Goal: Task Accomplishment & Management: Complete application form

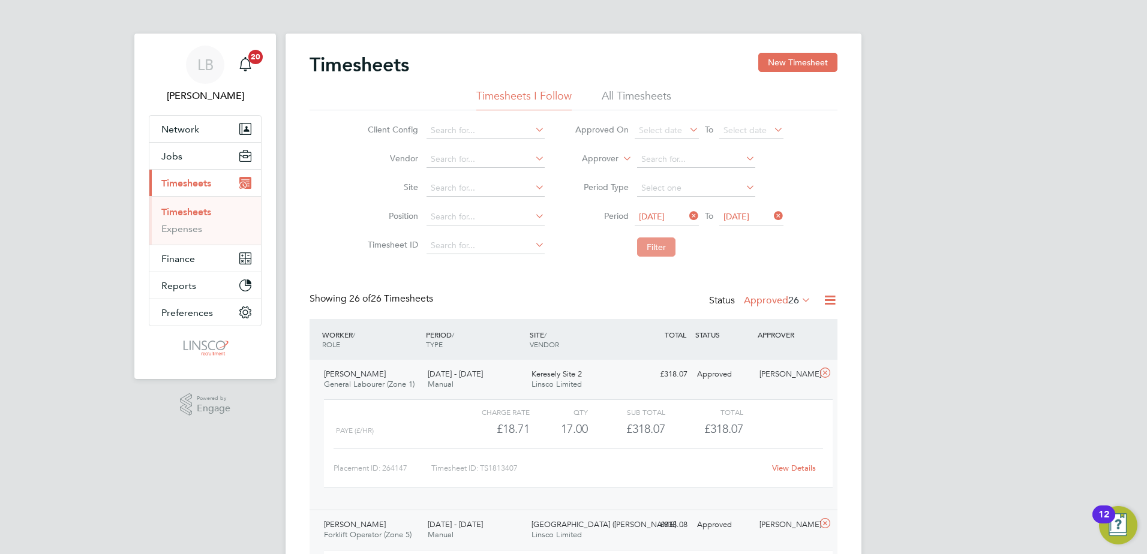
click at [666, 253] on button "Filter" at bounding box center [656, 247] width 38 height 19
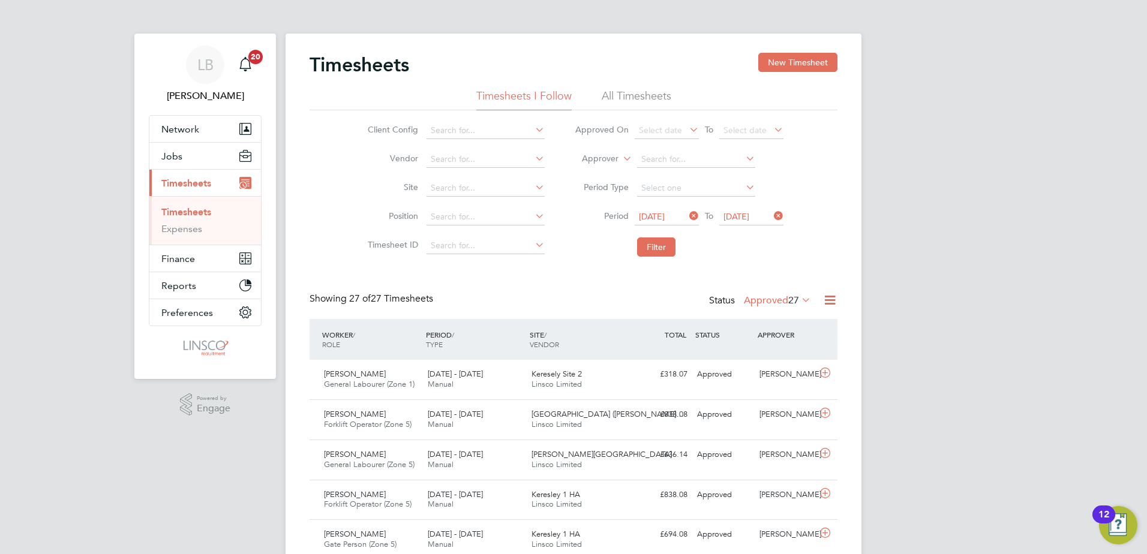
scroll to position [180, 0]
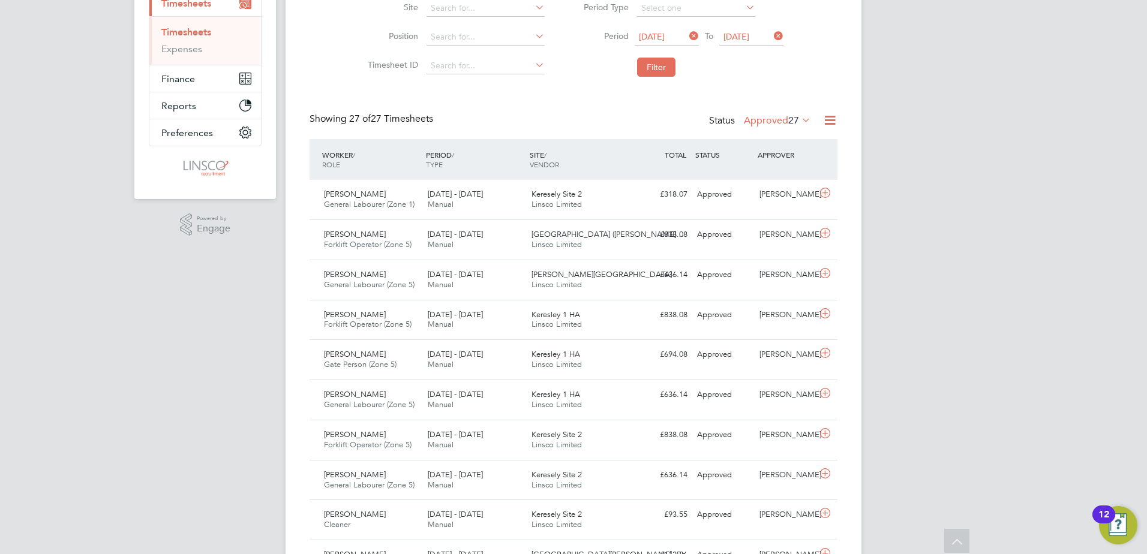
click at [664, 79] on li "Filter" at bounding box center [679, 67] width 239 height 31
click at [662, 77] on li "Filter" at bounding box center [679, 67] width 239 height 31
click at [662, 76] on button "Filter" at bounding box center [656, 67] width 38 height 19
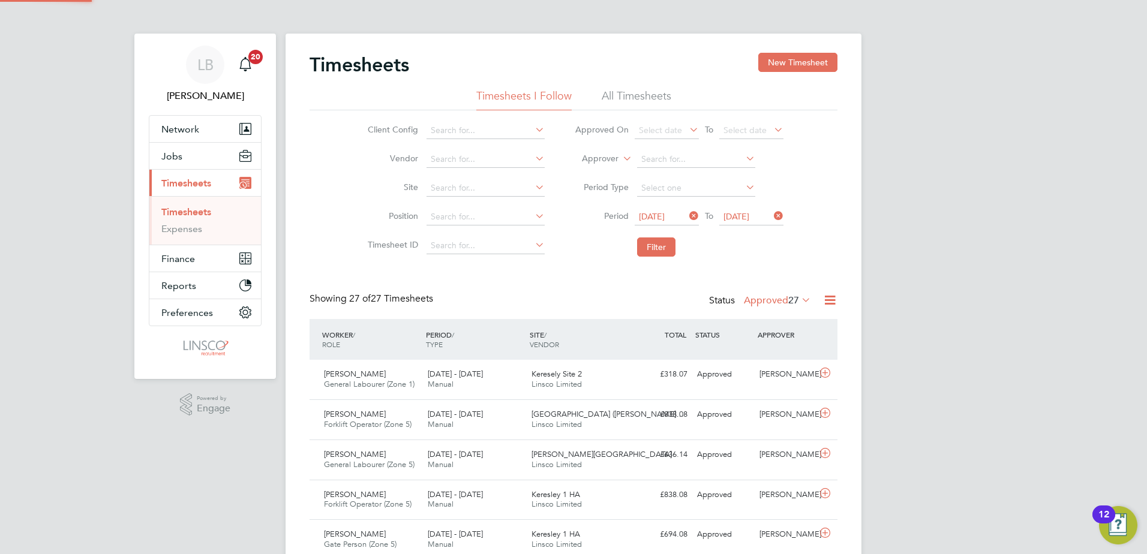
scroll to position [6, 6]
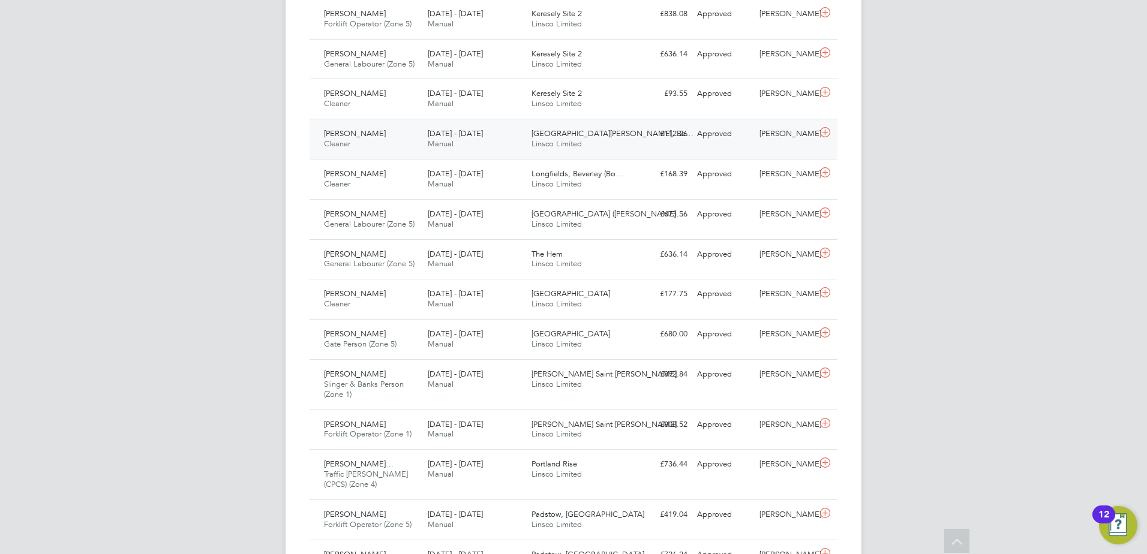
click at [383, 150] on div "[PERSON_NAME] Cleaner [DATE] - [DATE]" at bounding box center [371, 139] width 104 height 30
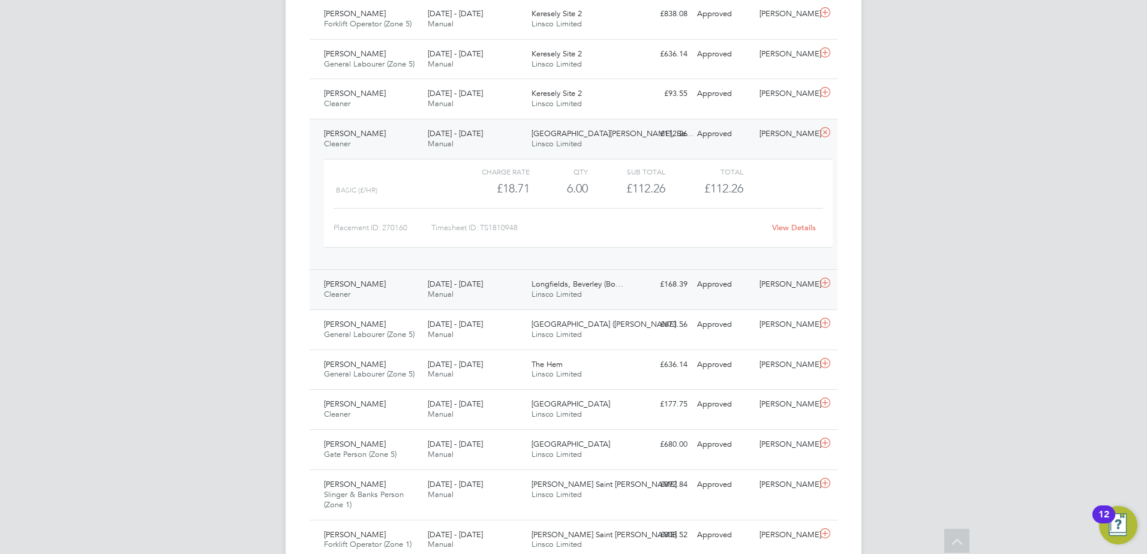
click at [387, 290] on div "[PERSON_NAME] Cleaner [DATE] - [DATE]" at bounding box center [371, 290] width 104 height 30
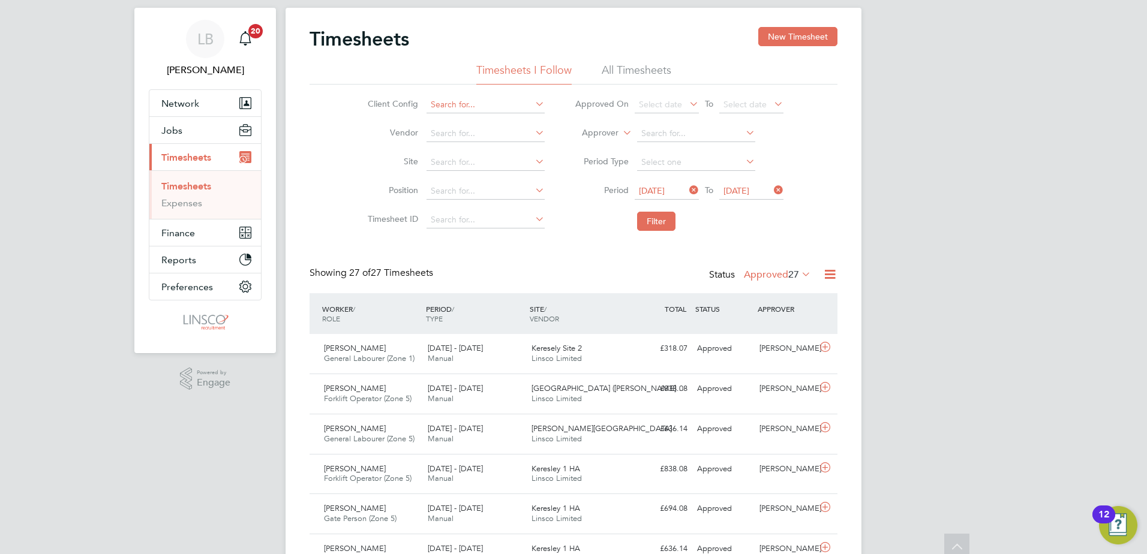
scroll to position [0, 0]
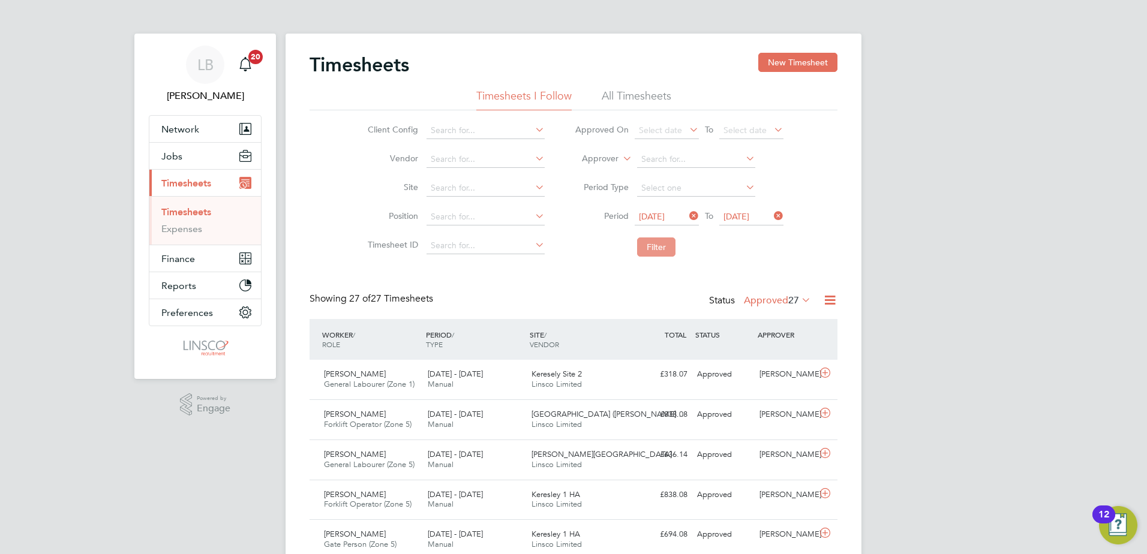
click at [637, 238] on button "Filter" at bounding box center [656, 247] width 38 height 19
click at [638, 243] on button "Filter" at bounding box center [656, 247] width 38 height 19
click at [626, 239] on li "Filter" at bounding box center [679, 247] width 239 height 31
click at [653, 245] on button "Filter" at bounding box center [656, 247] width 38 height 19
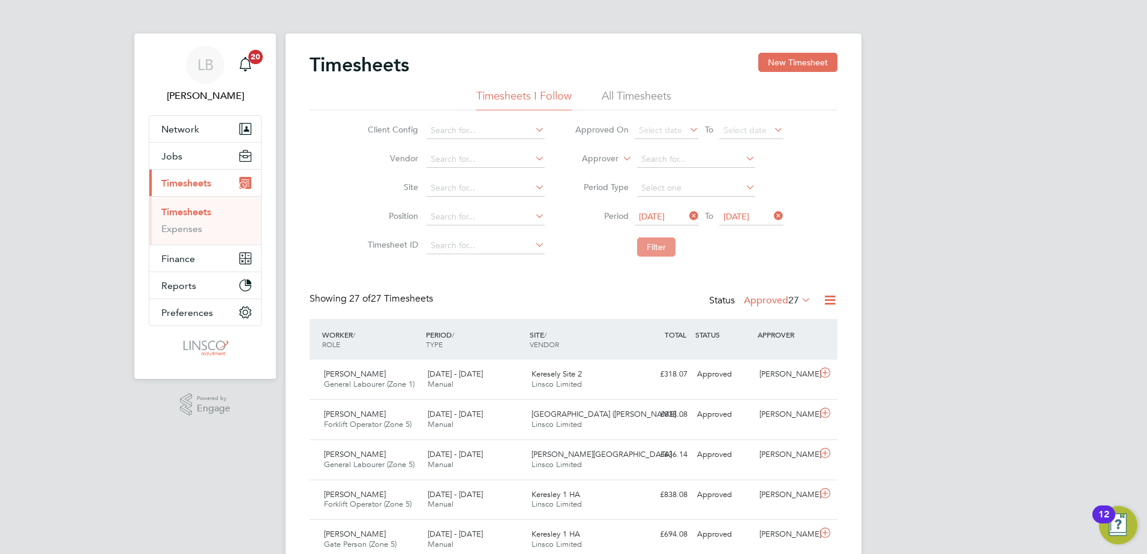
click at [653, 245] on button "Filter" at bounding box center [656, 247] width 38 height 19
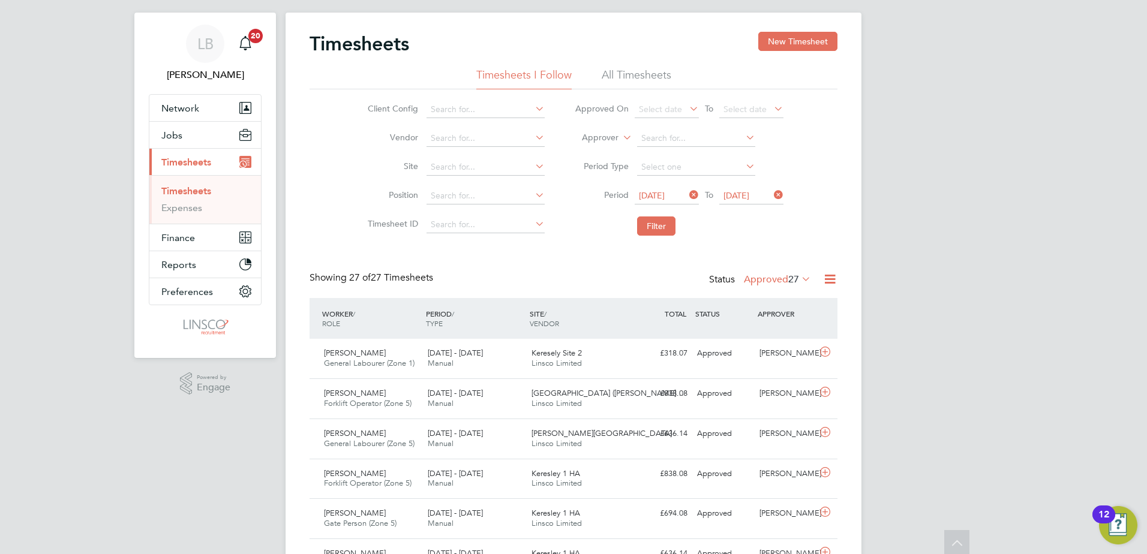
scroll to position [0, 0]
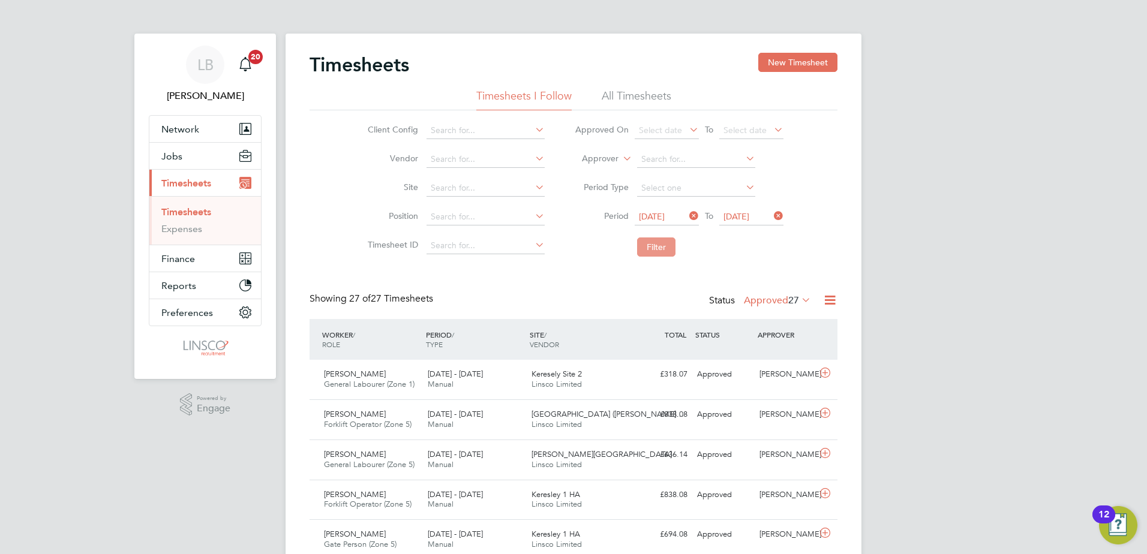
click at [650, 242] on button "Filter" at bounding box center [656, 247] width 38 height 19
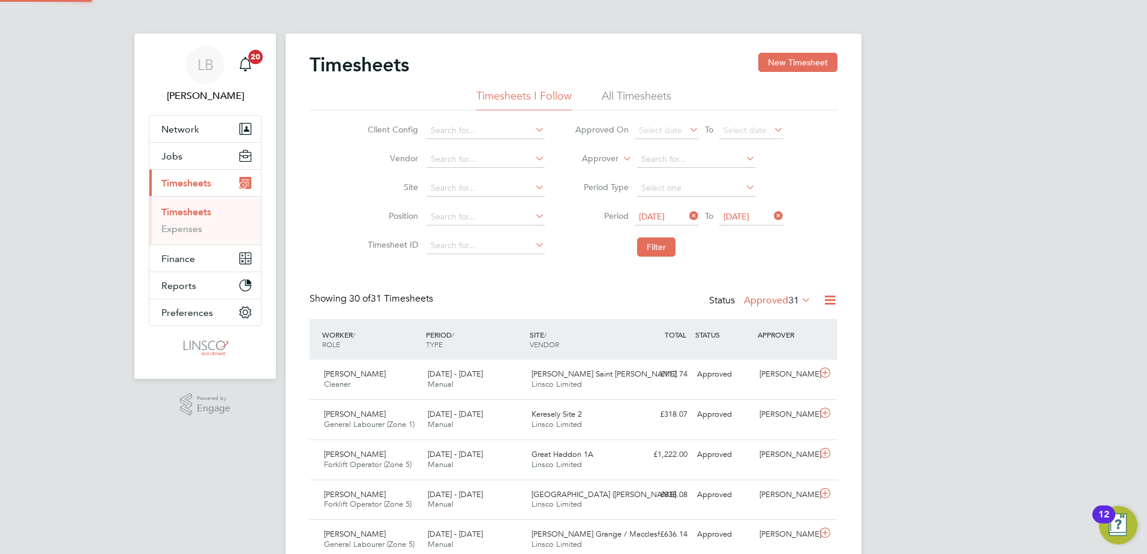
scroll to position [31, 104]
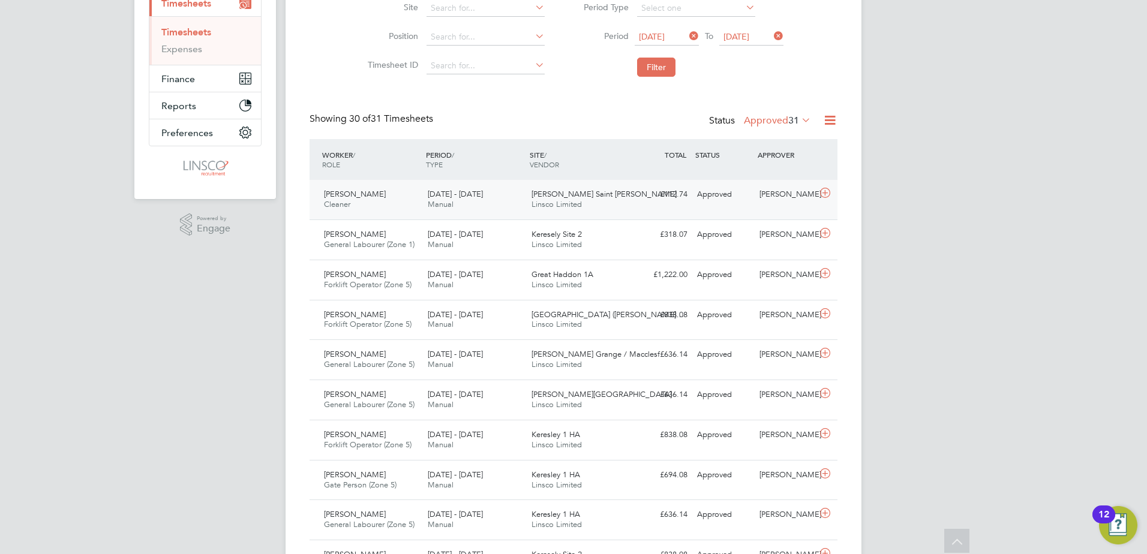
click at [385, 218] on div "[PERSON_NAME] Cleaner [DATE] - [DATE] [DATE] - [DATE] Manual [PERSON_NAME] Sain…" at bounding box center [573, 200] width 528 height 40
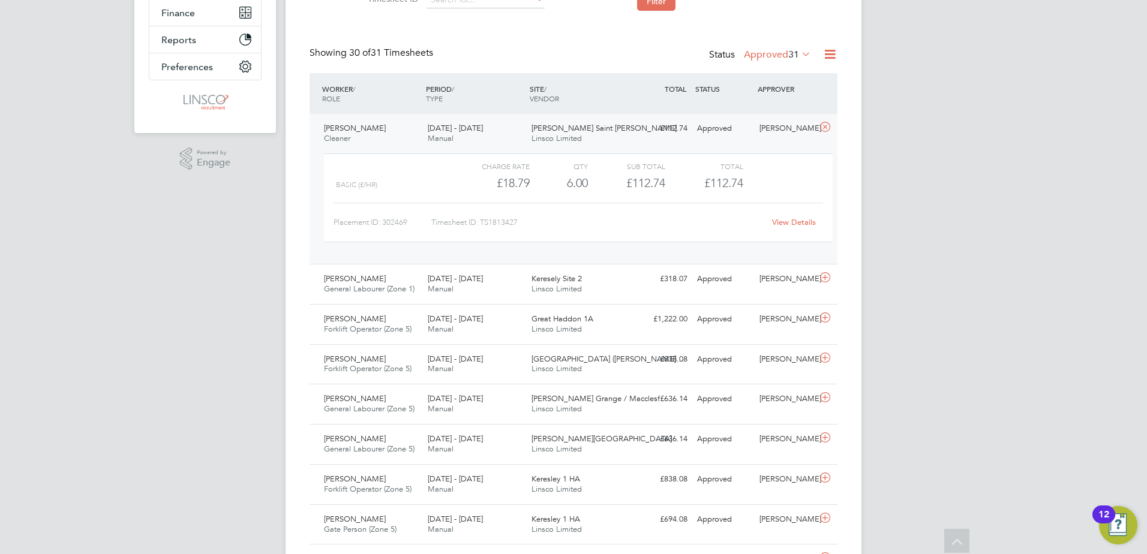
scroll to position [350, 0]
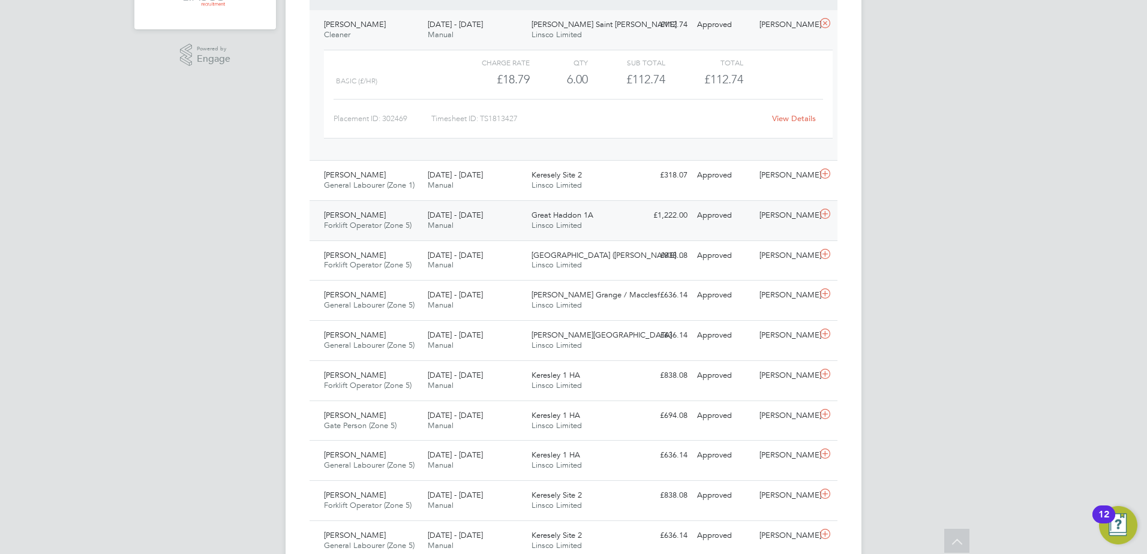
click at [409, 217] on div "[PERSON_NAME] Forklift Operator (Zone 5) [DATE] - [DATE]" at bounding box center [371, 221] width 104 height 30
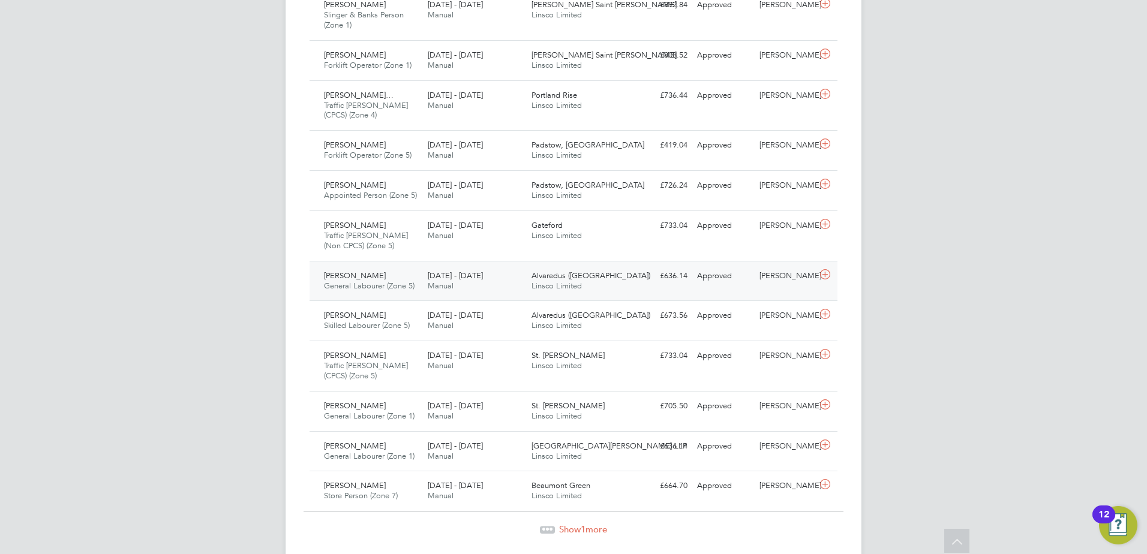
scroll to position [1348, 0]
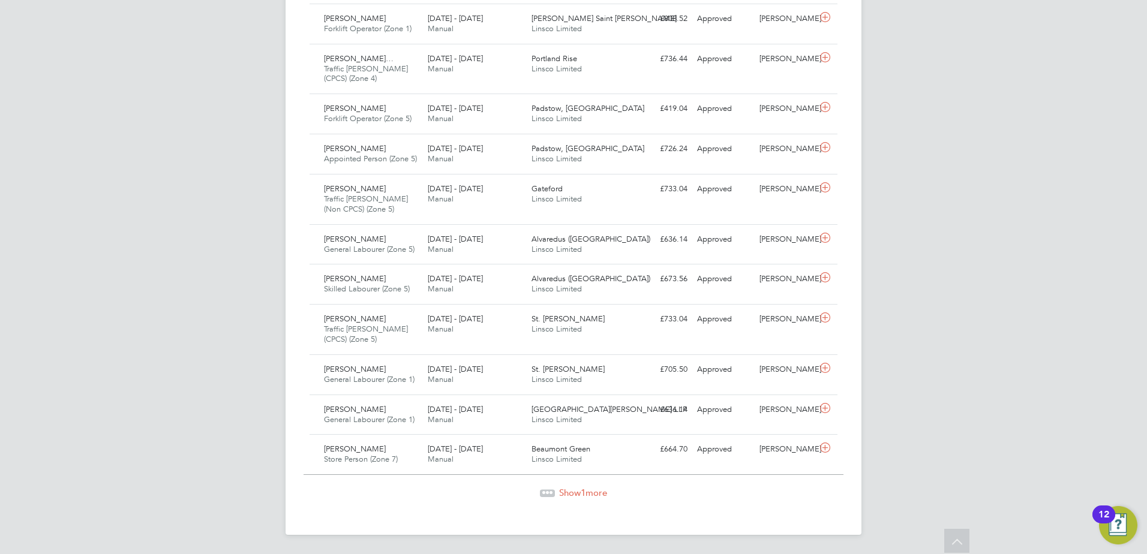
click at [569, 483] on div "Show 1 more" at bounding box center [573, 484] width 540 height 29
click at [566, 485] on div "Show 1 more" at bounding box center [573, 484] width 540 height 29
click at [549, 485] on div "Show 1 more" at bounding box center [573, 484] width 540 height 29
click at [554, 491] on div "Show 1 more" at bounding box center [573, 493] width 540 height 12
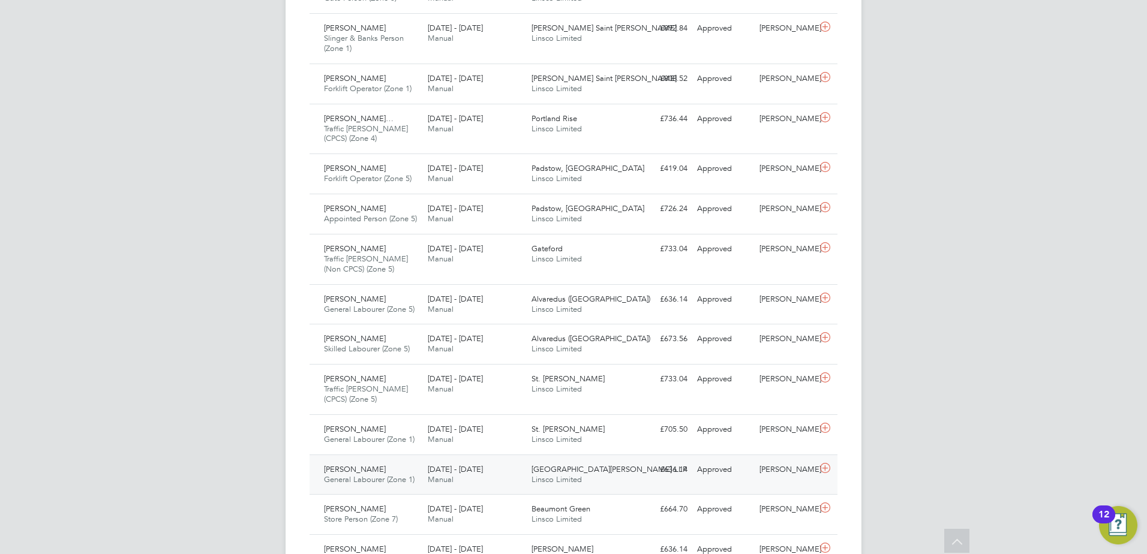
scroll to position [1172, 0]
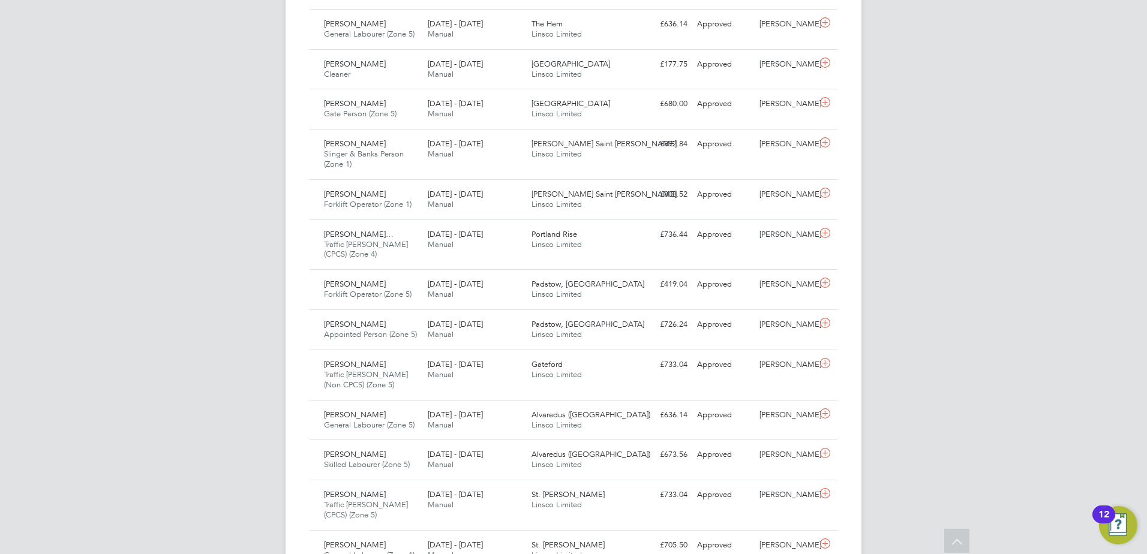
drag, startPoint x: 365, startPoint y: 462, endPoint x: 195, endPoint y: 420, distance: 174.7
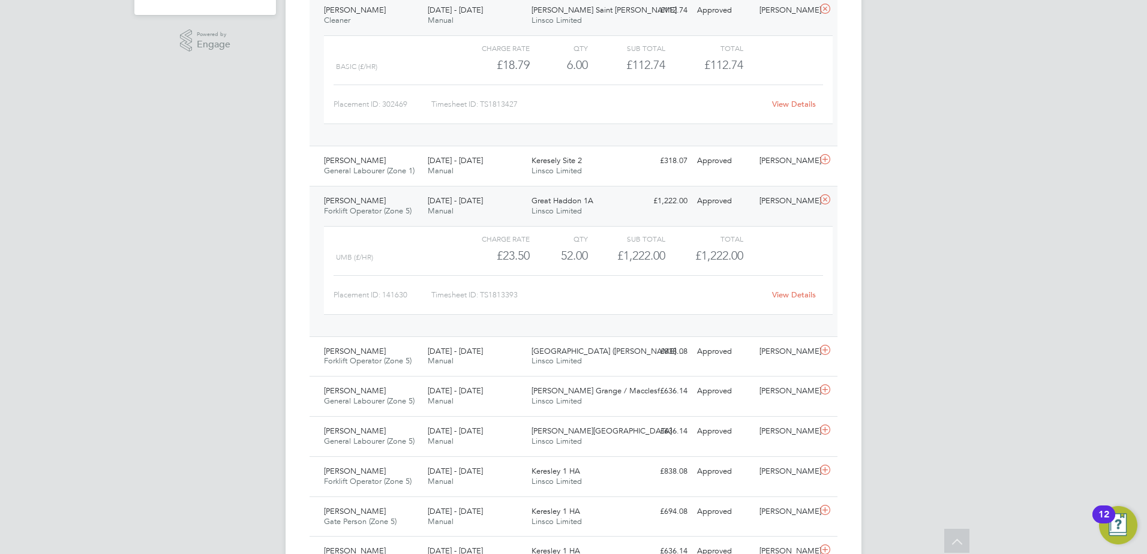
scroll to position [180, 0]
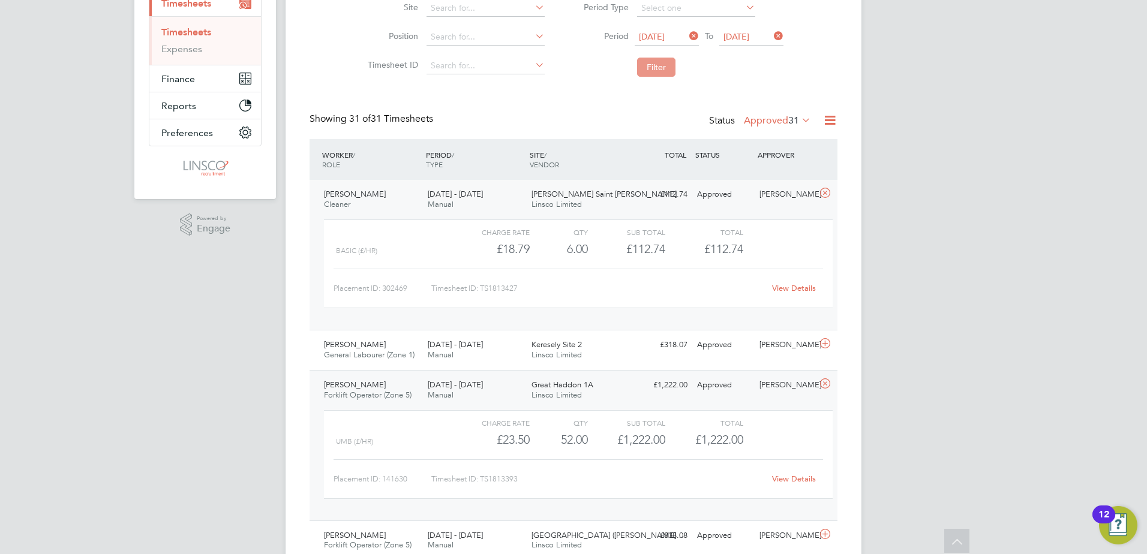
click at [668, 61] on button "Filter" at bounding box center [656, 67] width 38 height 19
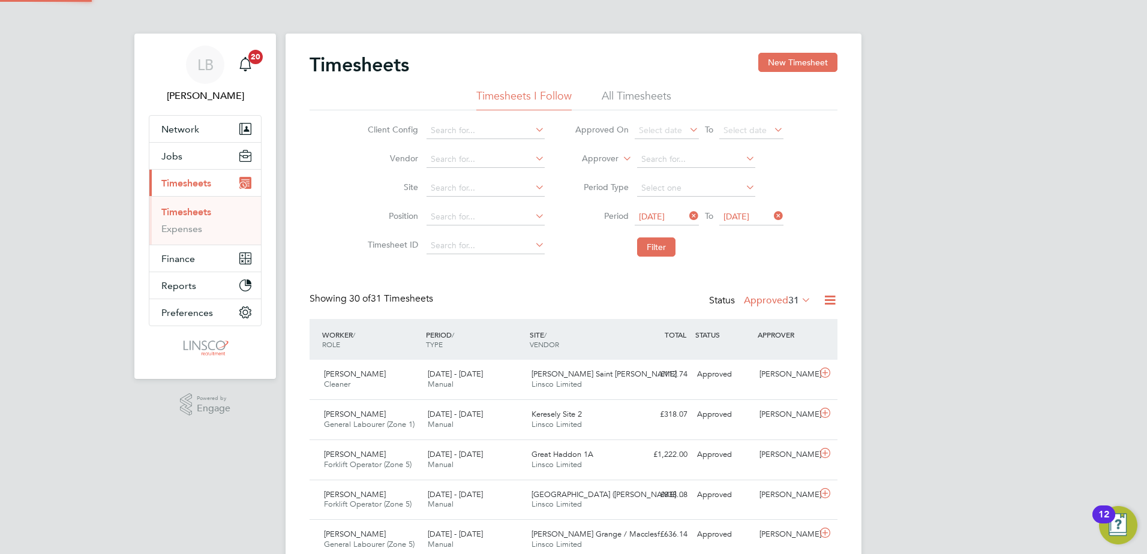
scroll to position [6, 6]
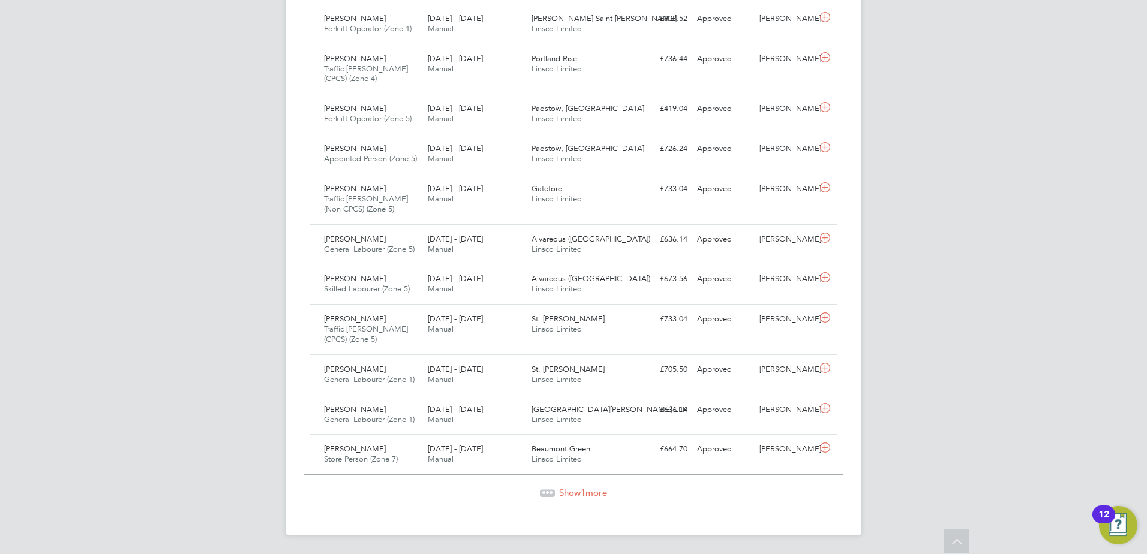
click at [570, 492] on span "Show 1 more" at bounding box center [583, 492] width 48 height 11
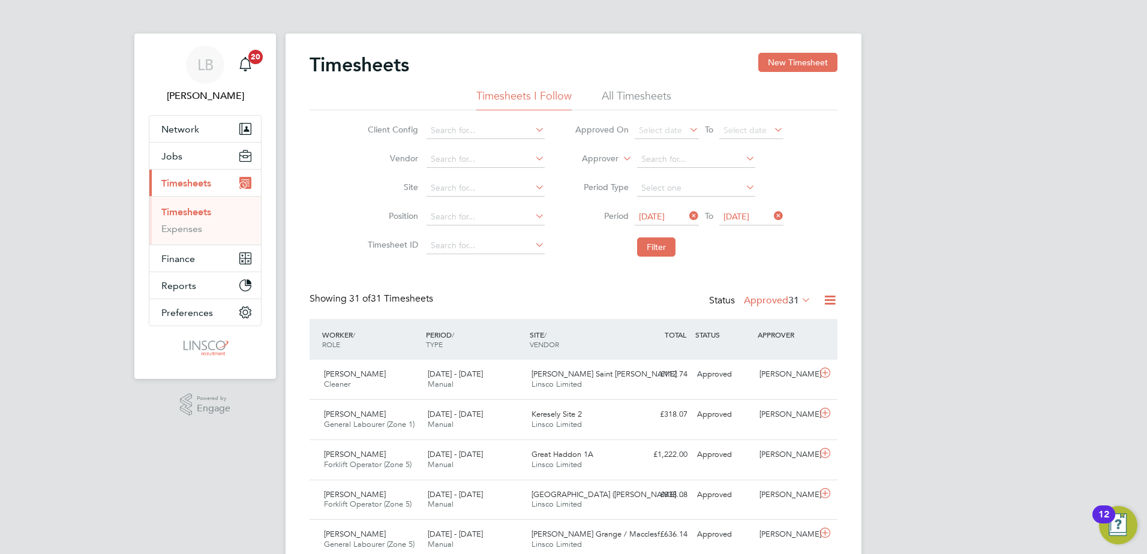
click at [755, 74] on div "Timesheets New Timesheet" at bounding box center [573, 71] width 528 height 36
click at [774, 70] on button "New Timesheet" at bounding box center [797, 62] width 79 height 19
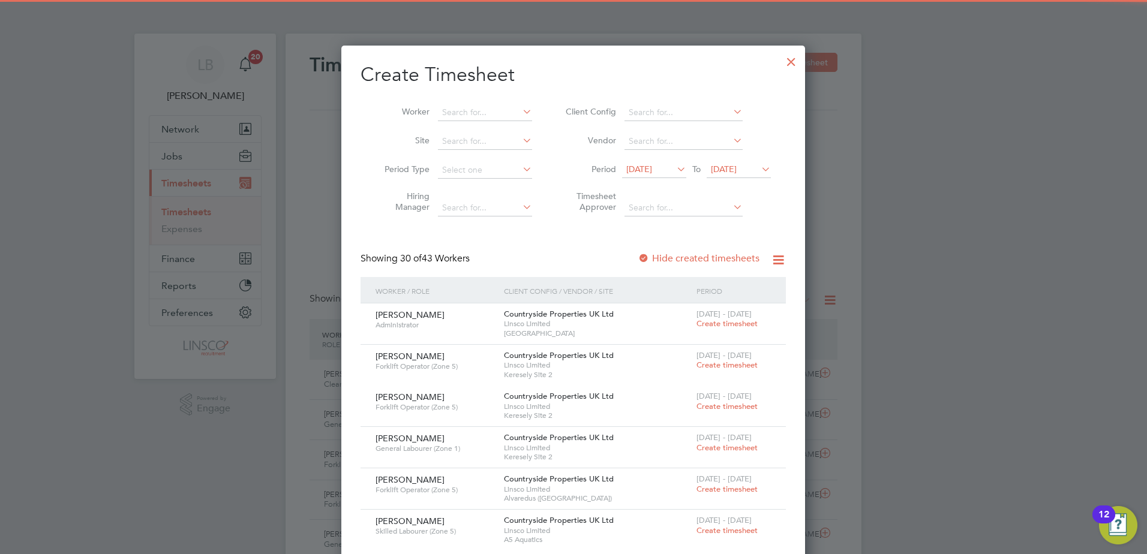
click at [433, 121] on li "Worker" at bounding box center [453, 112] width 187 height 29
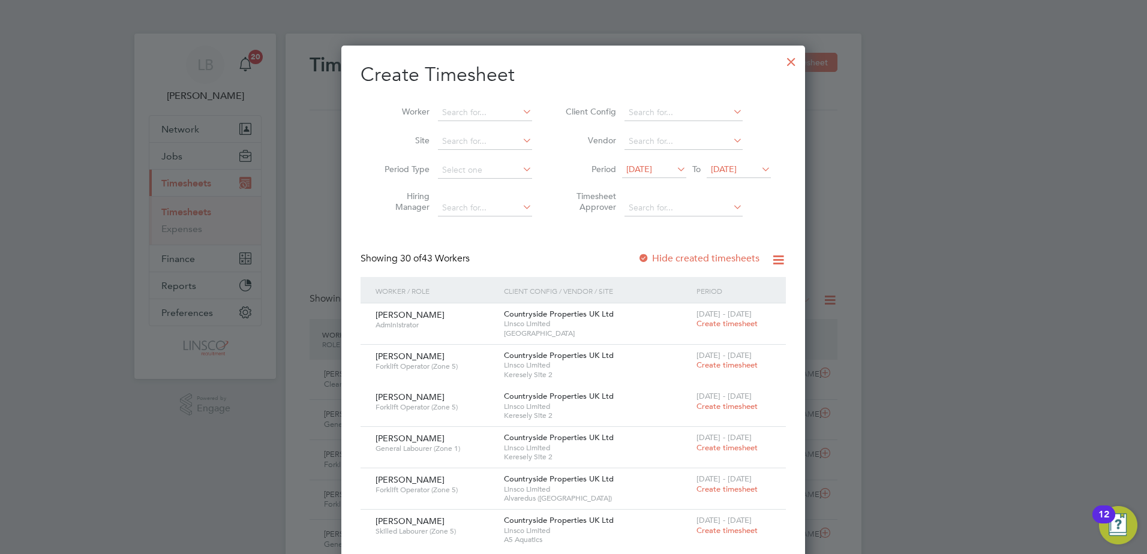
click at [464, 98] on li "Worker" at bounding box center [453, 112] width 187 height 29
click at [471, 111] on input at bounding box center [485, 112] width 94 height 17
click at [514, 124] on b "[PERSON_NAME]" at bounding box center [549, 129] width 70 height 10
type input "[PERSON_NAME]"
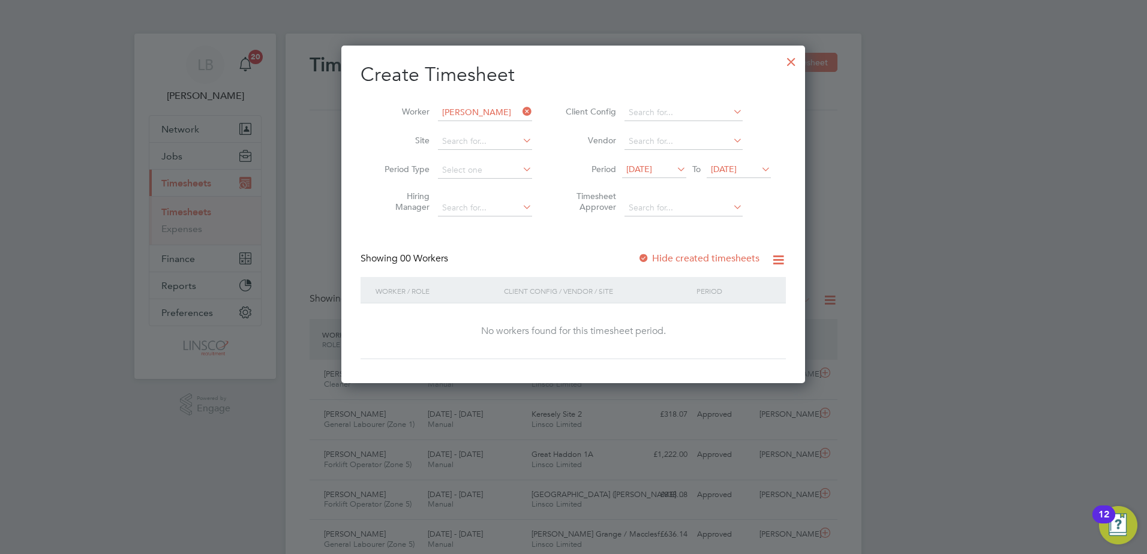
click at [652, 166] on span "[DATE]" at bounding box center [639, 169] width 26 height 11
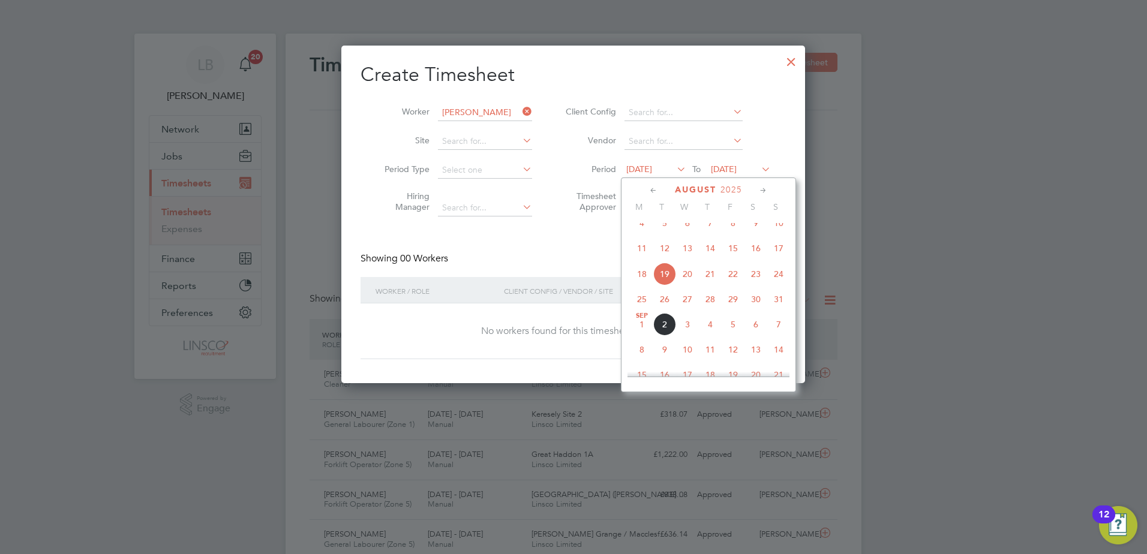
drag, startPoint x: 641, startPoint y: 309, endPoint x: 733, endPoint y: 223, distance: 126.5
click at [640, 309] on span "25" at bounding box center [641, 299] width 23 height 23
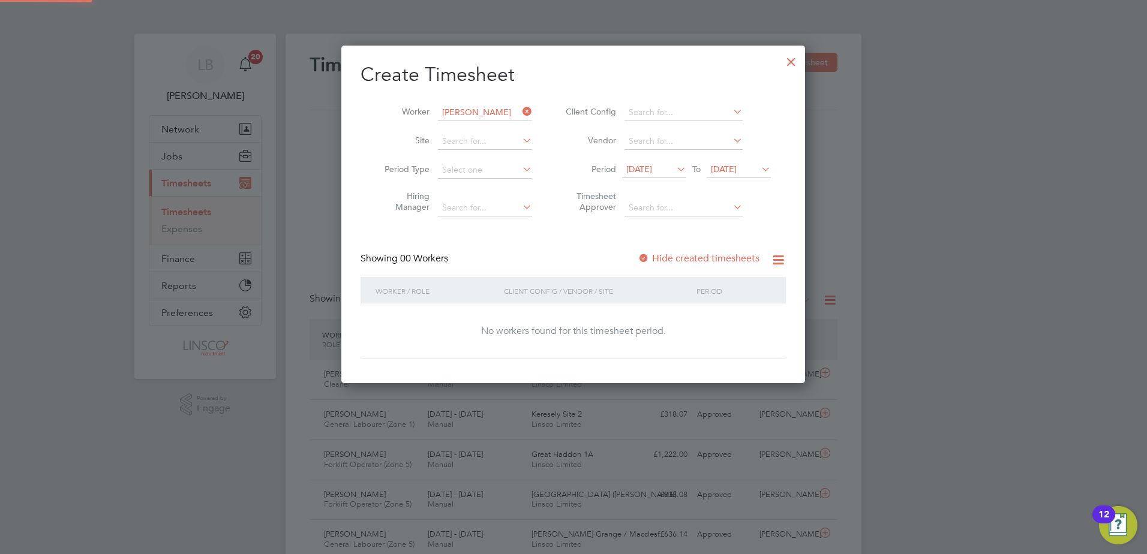
drag, startPoint x: 751, startPoint y: 171, endPoint x: 772, endPoint y: 212, distance: 46.1
click at [737, 172] on span "[DATE]" at bounding box center [724, 169] width 26 height 11
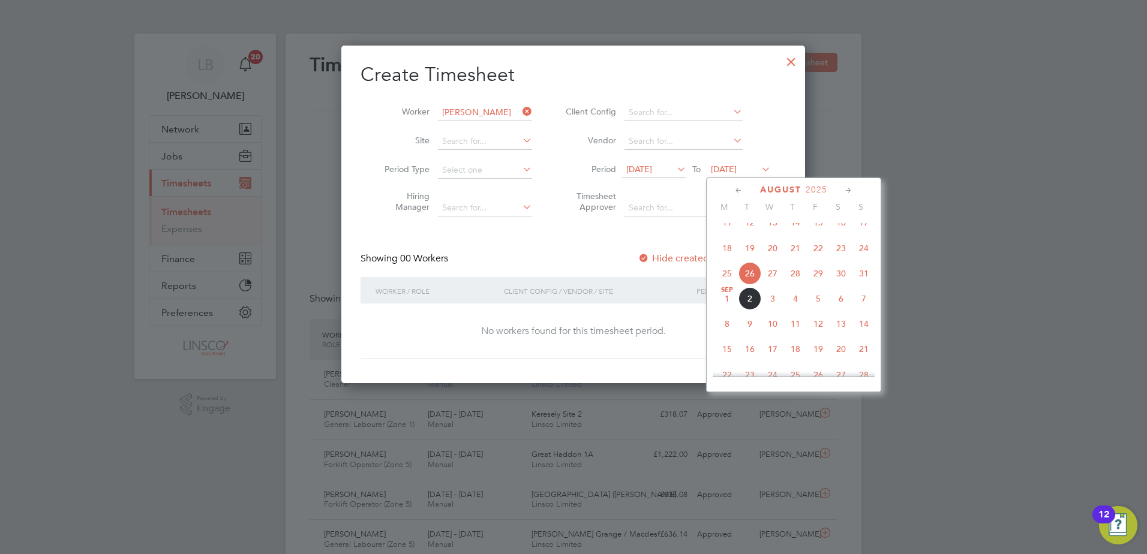
click at [861, 285] on span "31" at bounding box center [863, 273] width 23 height 23
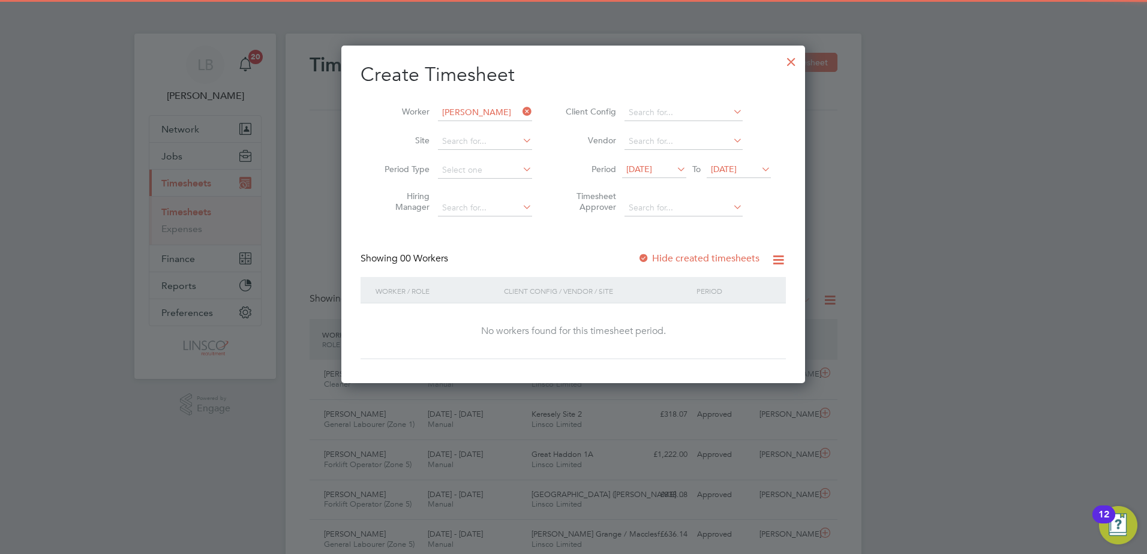
click at [696, 258] on label "Hide created timesheets" at bounding box center [699, 259] width 122 height 12
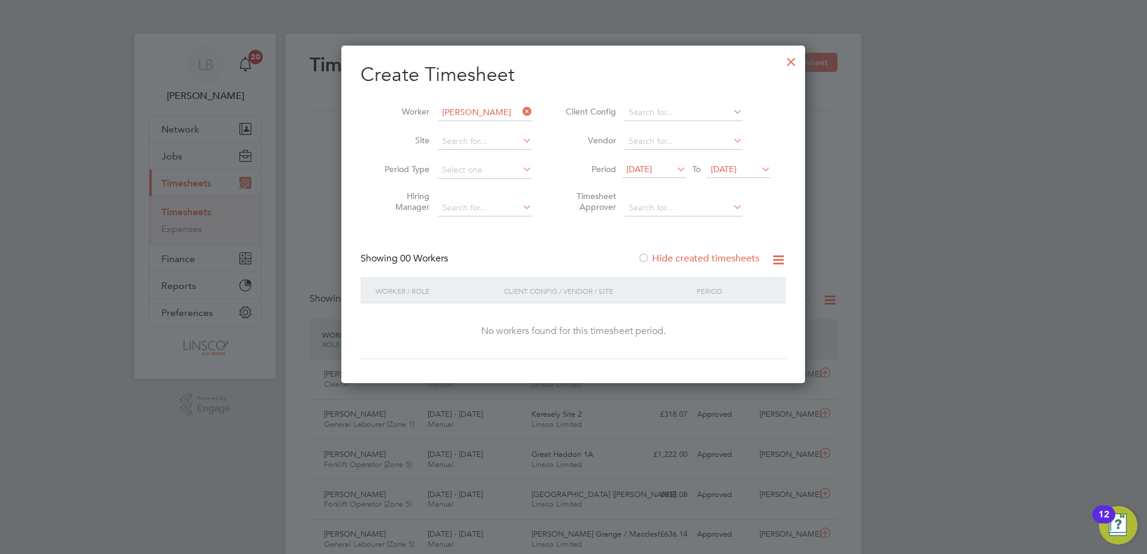
click at [696, 258] on label "Hide created timesheets" at bounding box center [699, 259] width 122 height 12
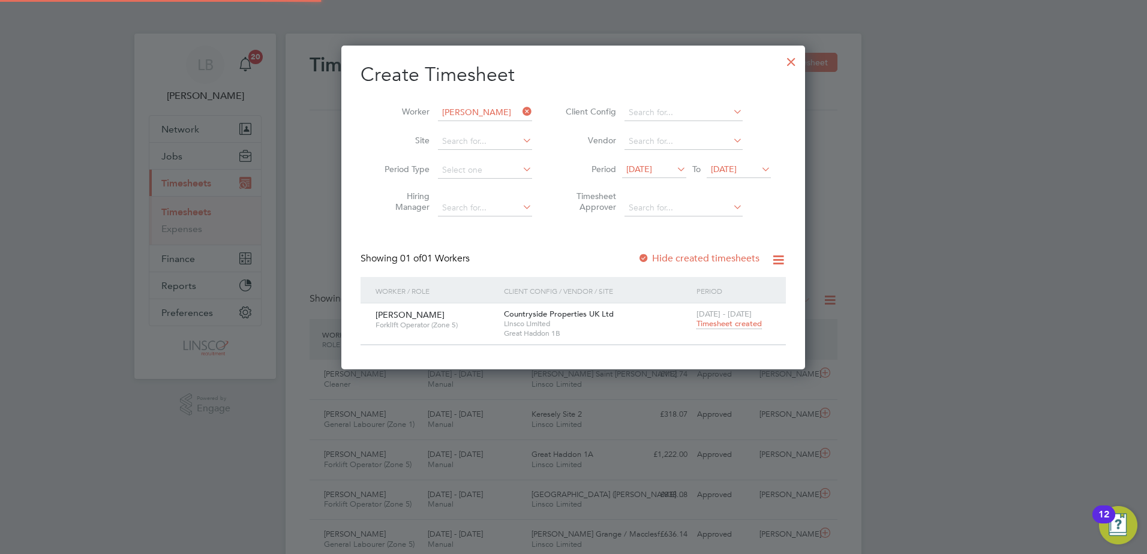
click at [716, 327] on span "Timesheet created" at bounding box center [728, 323] width 65 height 11
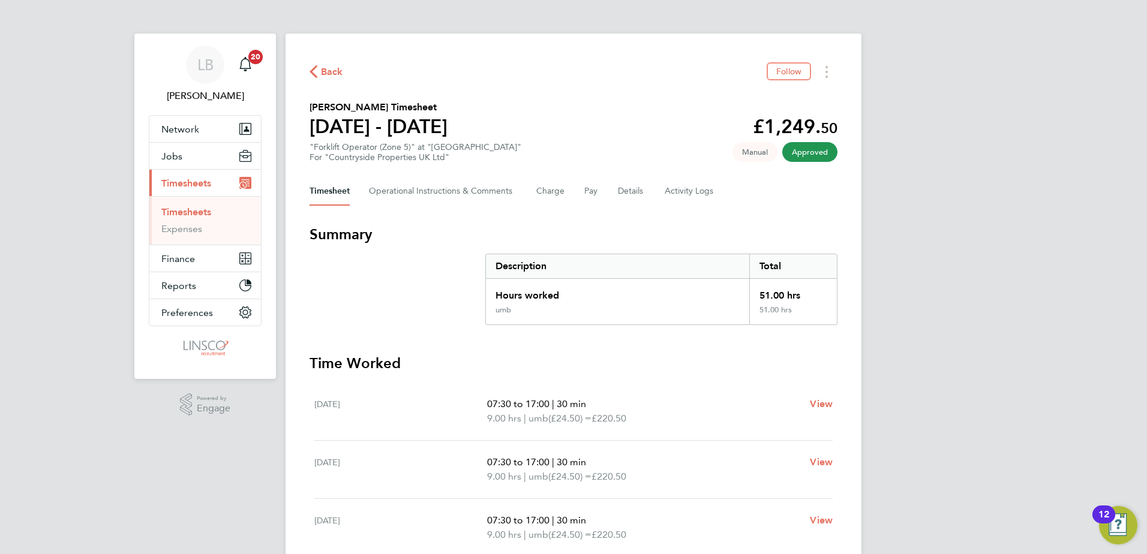
click at [321, 69] on span "Back" at bounding box center [332, 72] width 22 height 14
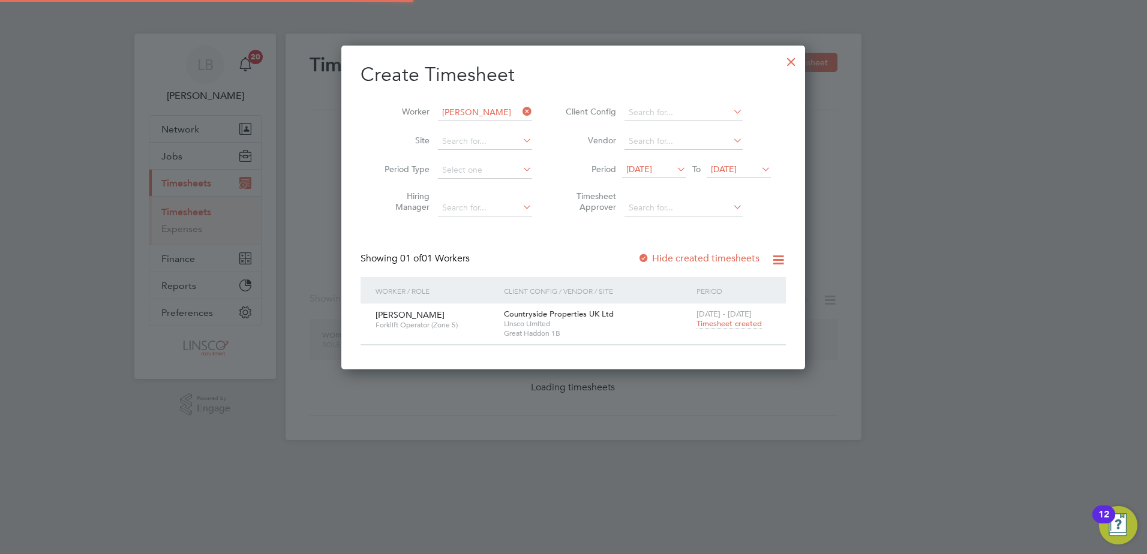
scroll to position [323, 464]
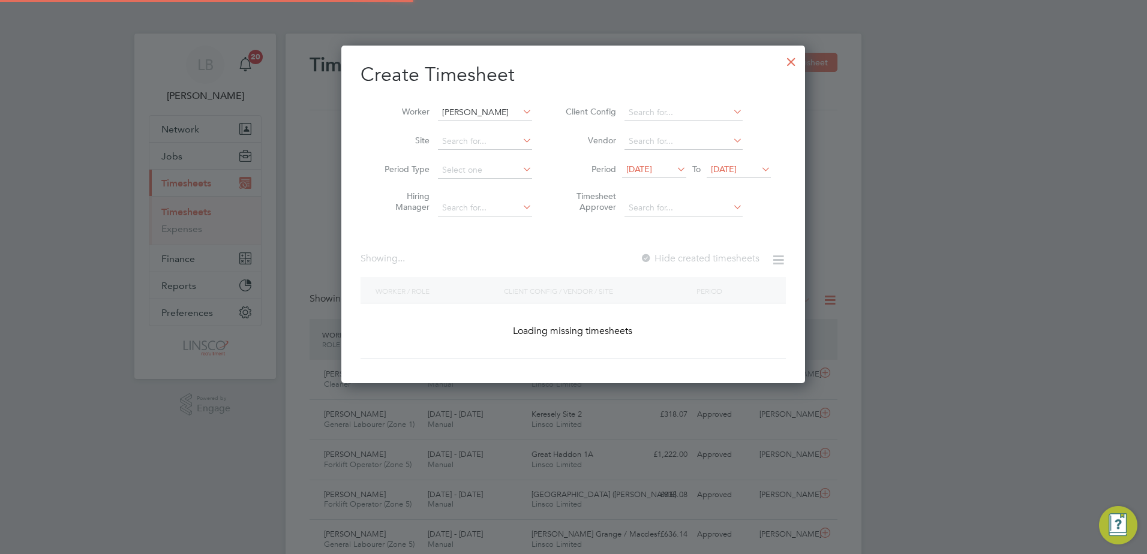
click at [492, 113] on input "[PERSON_NAME]" at bounding box center [485, 112] width 94 height 17
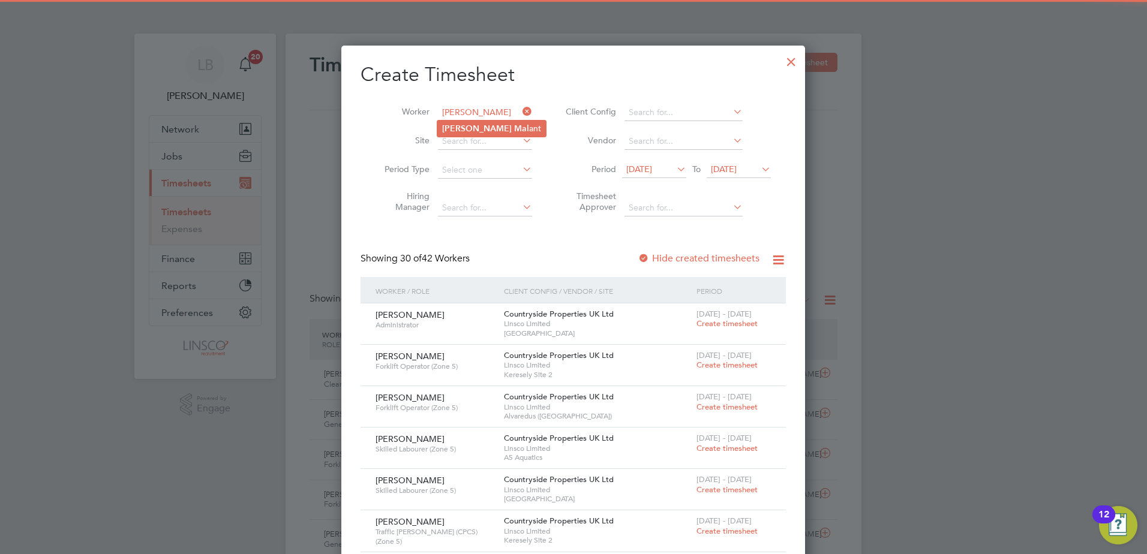
click at [488, 130] on li "[PERSON_NAME] ant" at bounding box center [491, 129] width 109 height 16
type input "[PERSON_NAME]"
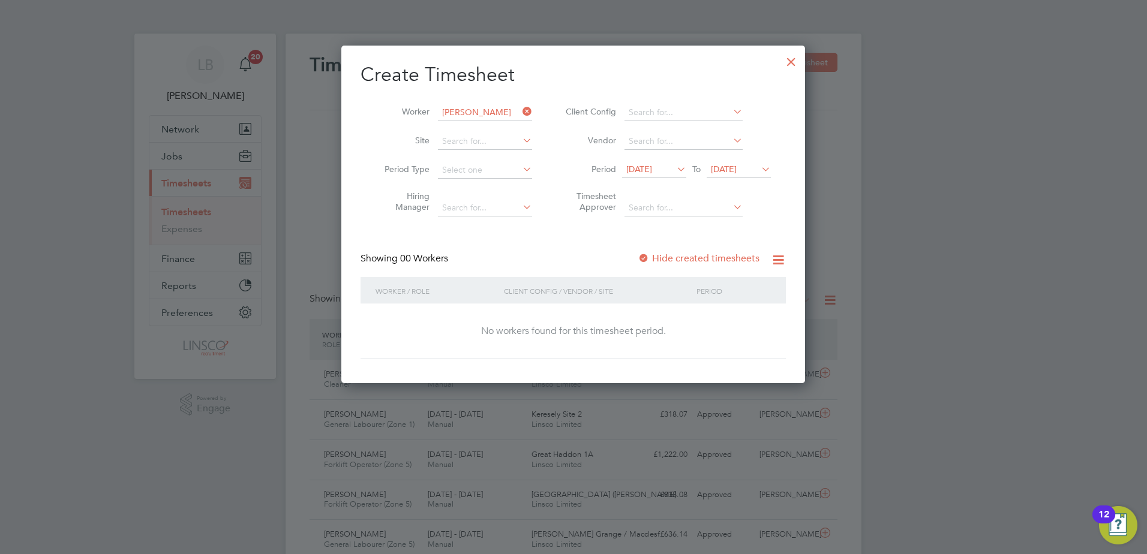
click at [708, 255] on label "Hide created timesheets" at bounding box center [699, 259] width 122 height 12
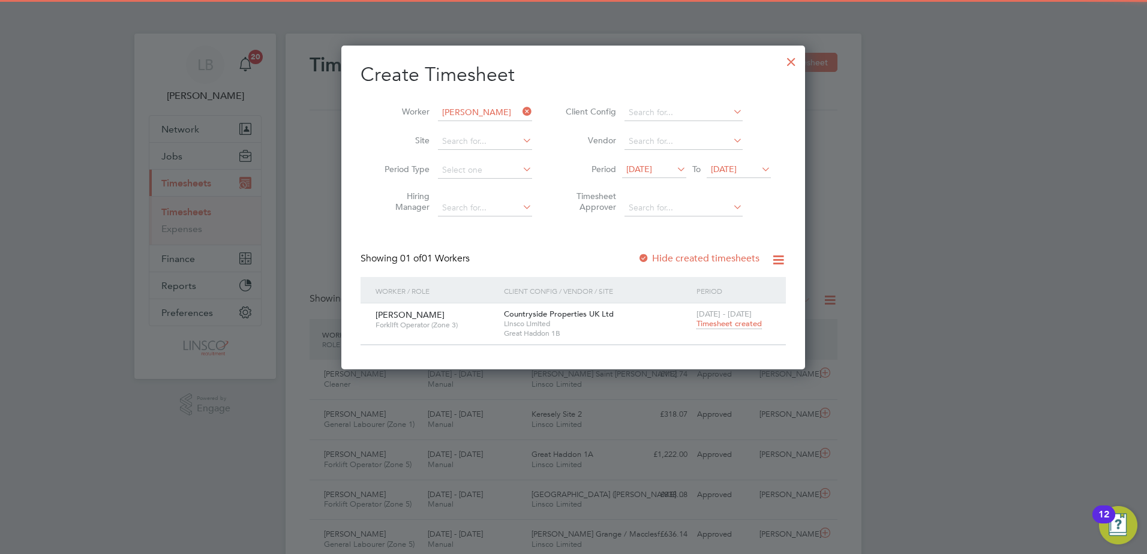
click at [713, 327] on span "Timesheet created" at bounding box center [728, 323] width 65 height 11
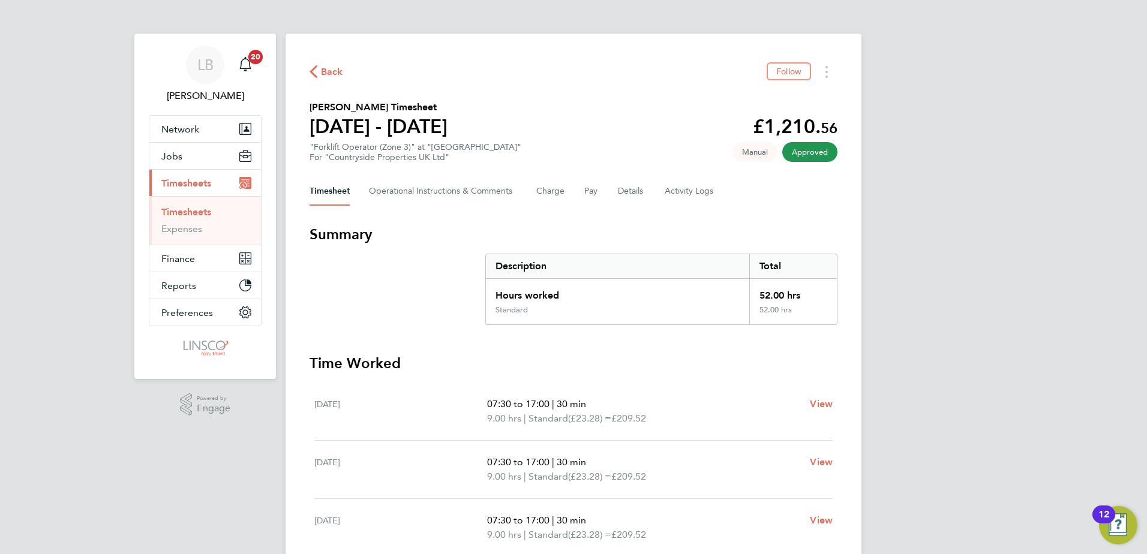
click at [337, 67] on span "Back" at bounding box center [332, 72] width 22 height 14
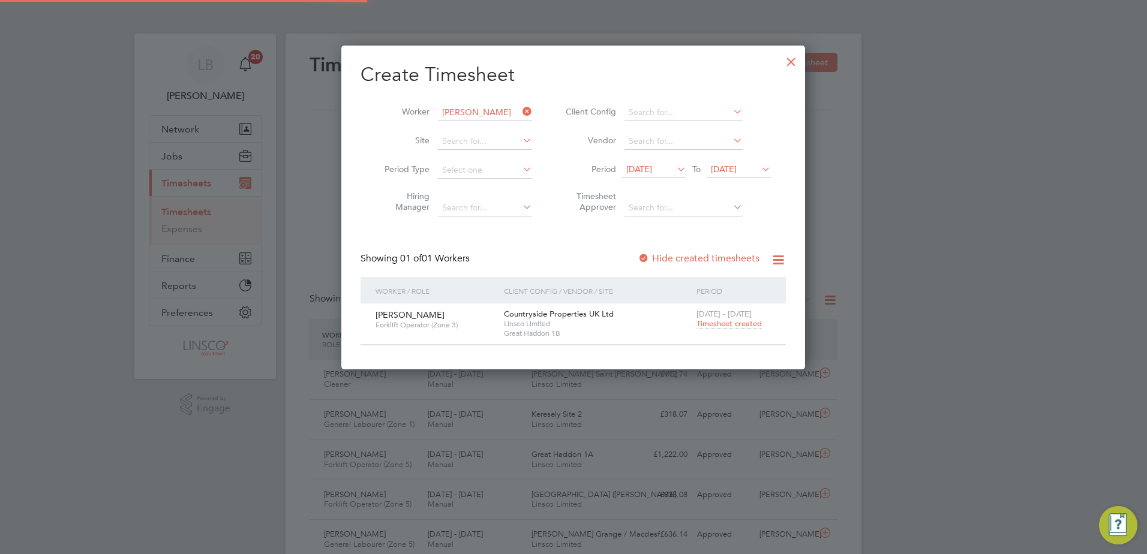
scroll to position [31, 104]
click at [782, 58] on div at bounding box center [791, 59] width 22 height 22
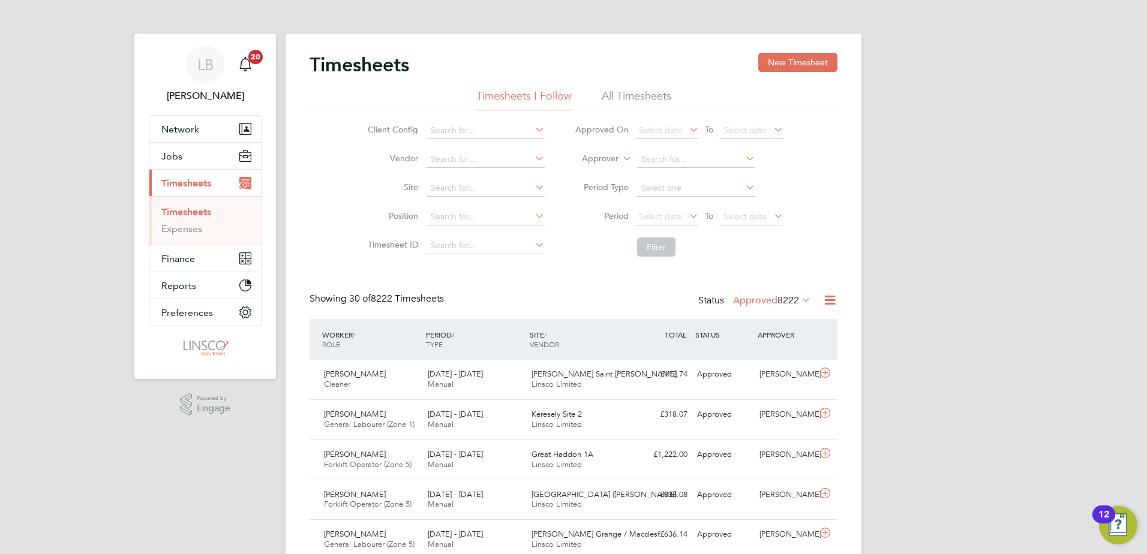
click at [675, 227] on li "Period Select date To Select date" at bounding box center [679, 217] width 239 height 29
drag, startPoint x: 675, startPoint y: 227, endPoint x: 662, endPoint y: 224, distance: 13.5
click at [662, 224] on li "Period Select date To Select date" at bounding box center [679, 217] width 239 height 29
click at [662, 224] on span "Select date" at bounding box center [667, 217] width 64 height 16
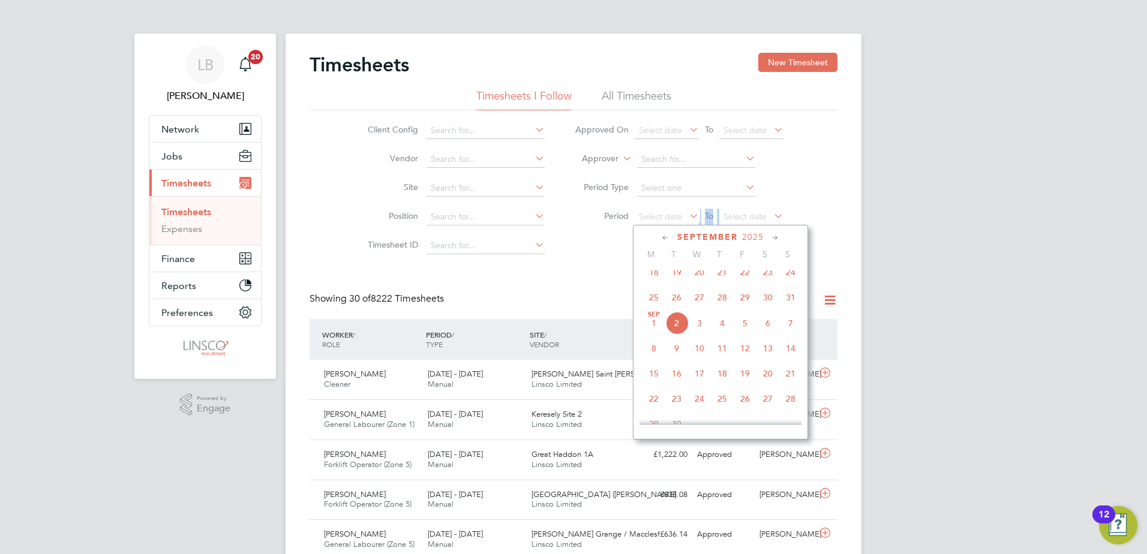
click at [661, 298] on span "25" at bounding box center [653, 297] width 23 height 23
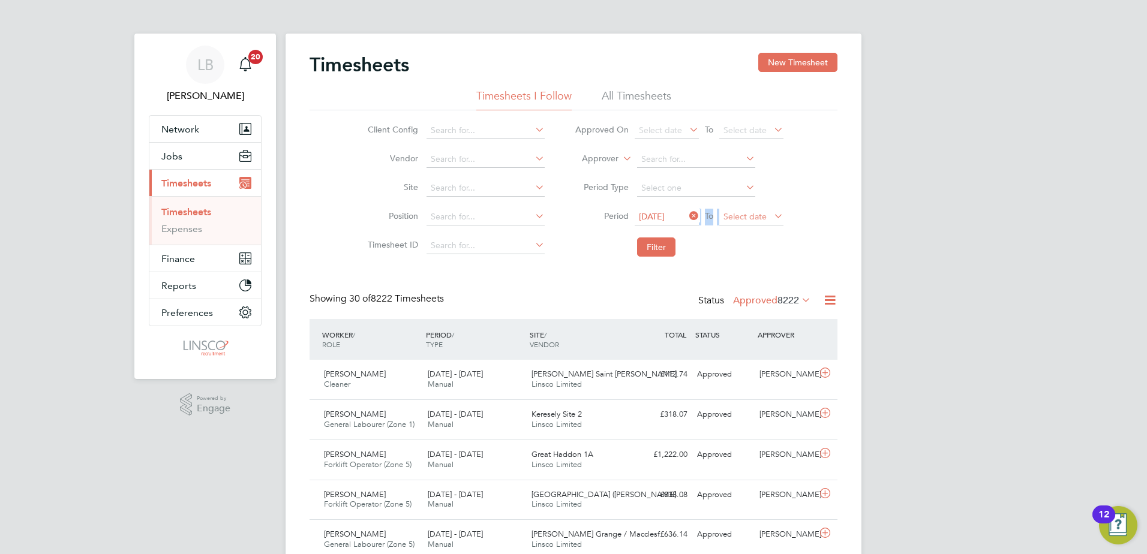
click at [758, 225] on span "Select date" at bounding box center [751, 217] width 64 height 16
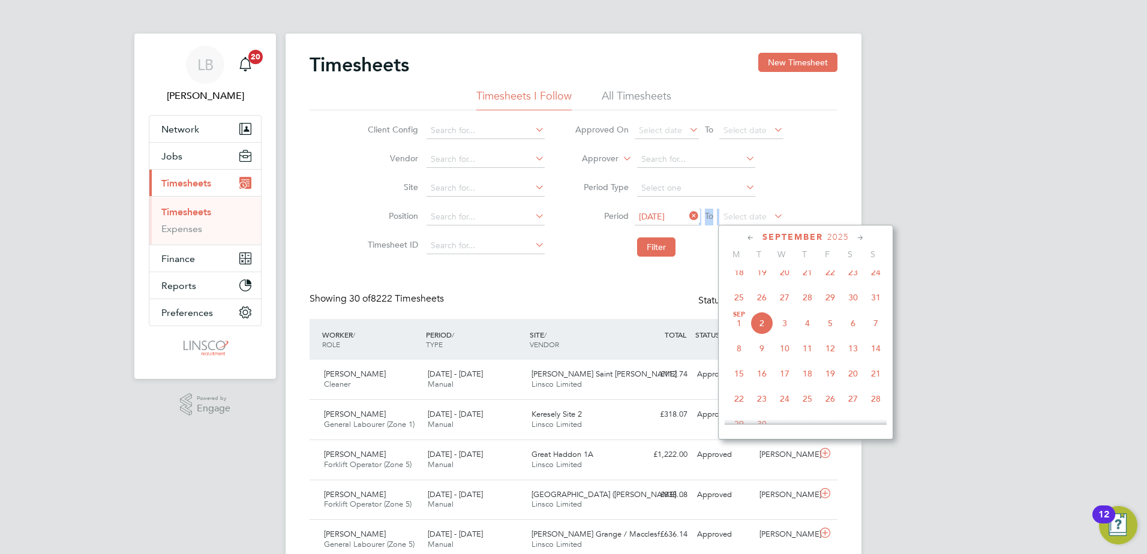
click at [885, 304] on span "31" at bounding box center [875, 297] width 23 height 23
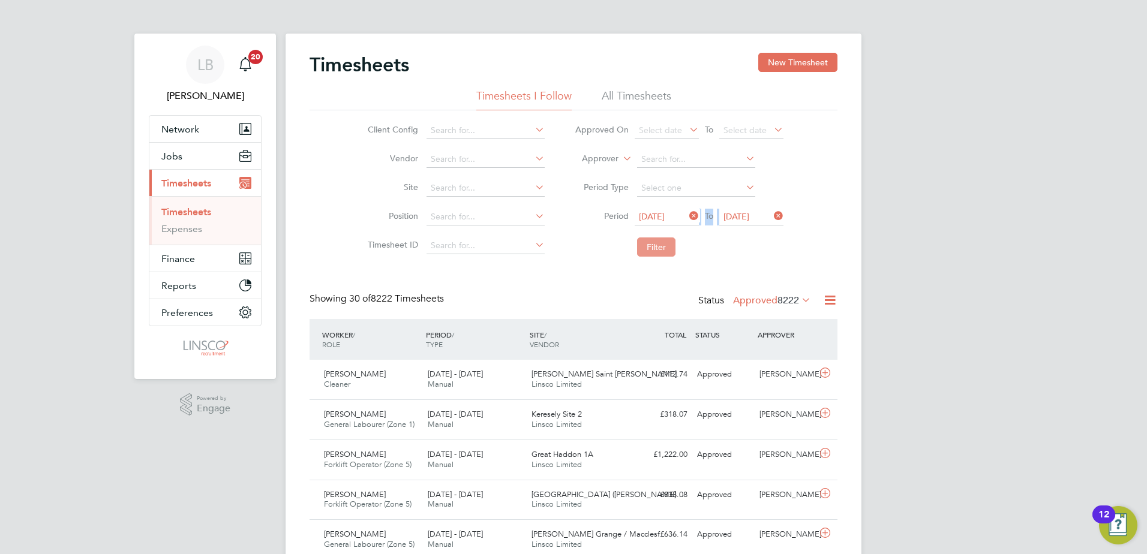
click at [666, 250] on button "Filter" at bounding box center [656, 247] width 38 height 19
click at [800, 69] on button "New Timesheet" at bounding box center [797, 62] width 79 height 19
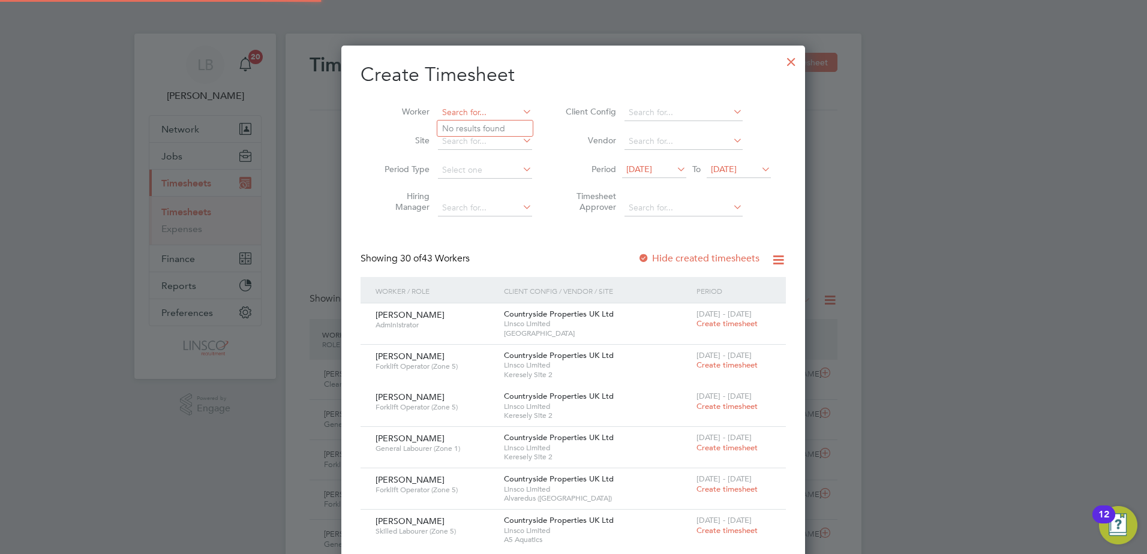
click at [496, 119] on input at bounding box center [485, 112] width 94 height 17
click at [496, 122] on li "Arman do Ymeri" at bounding box center [484, 129] width 95 height 16
type input "[PERSON_NAME]"
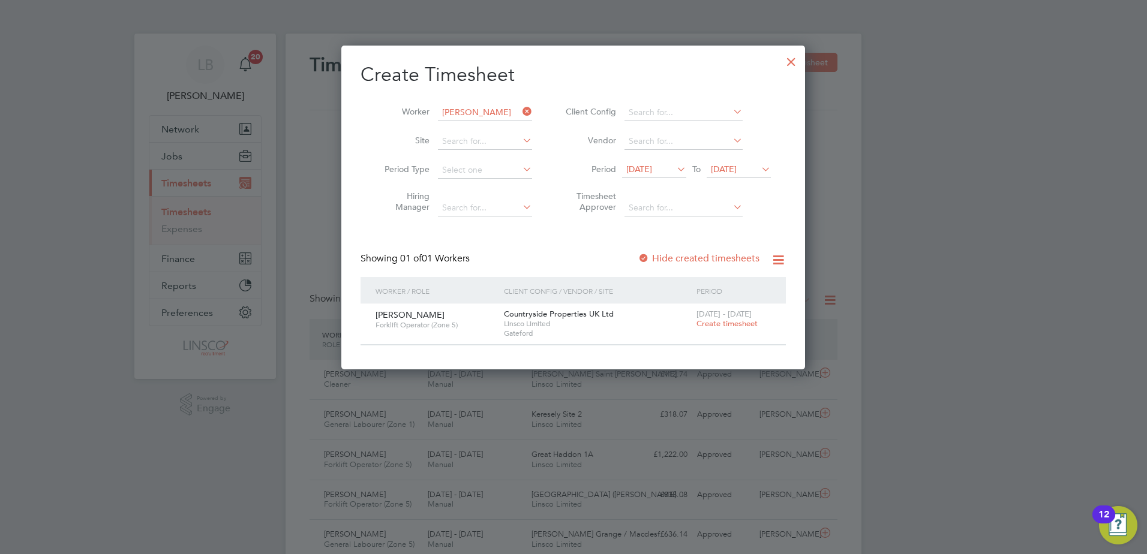
click at [652, 168] on span "[DATE]" at bounding box center [639, 169] width 26 height 11
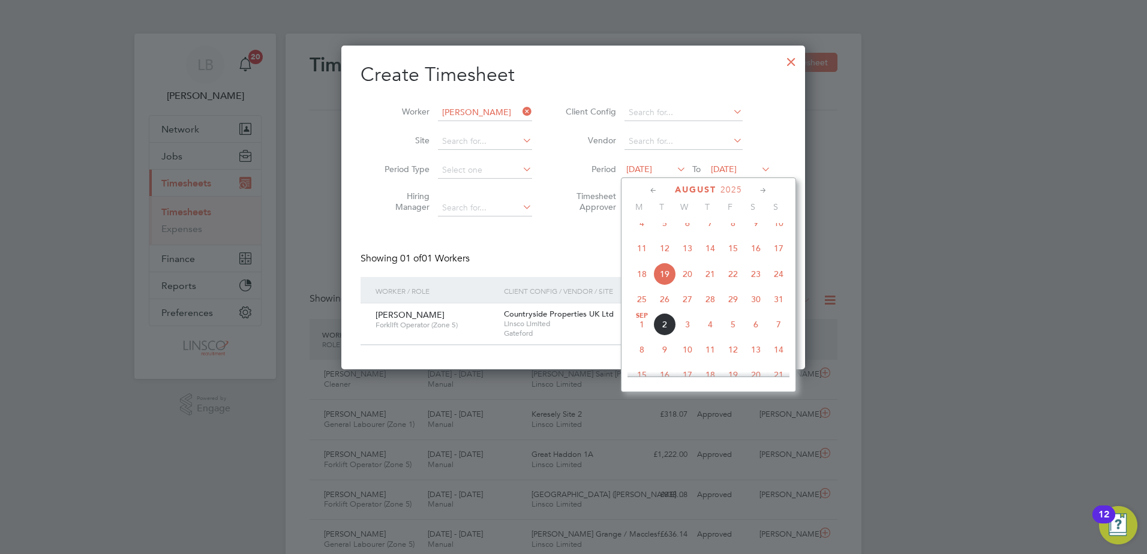
click at [641, 308] on span "25" at bounding box center [641, 299] width 23 height 23
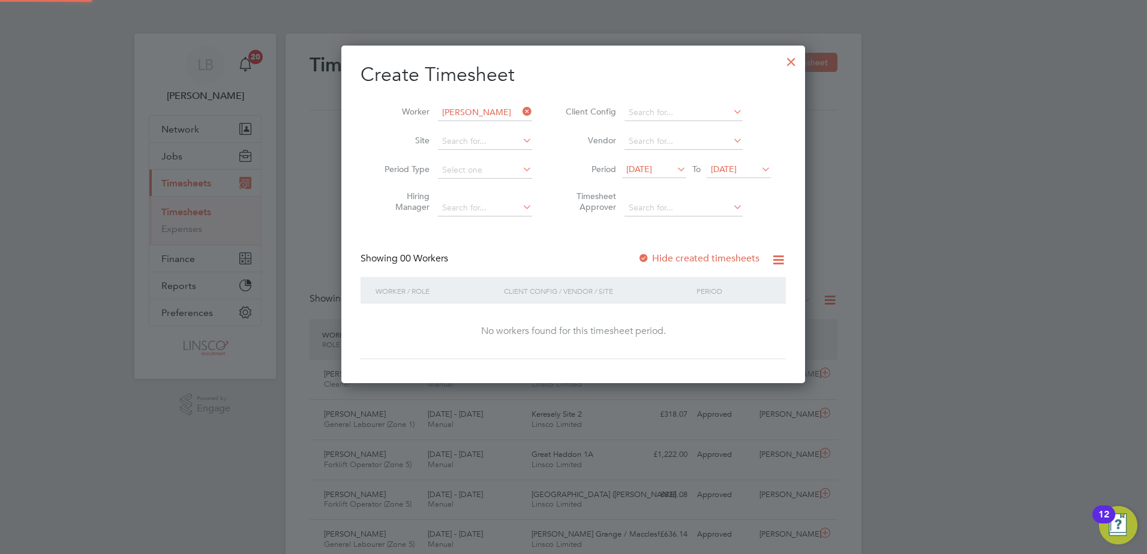
click at [741, 178] on span "[DATE]" at bounding box center [739, 170] width 64 height 16
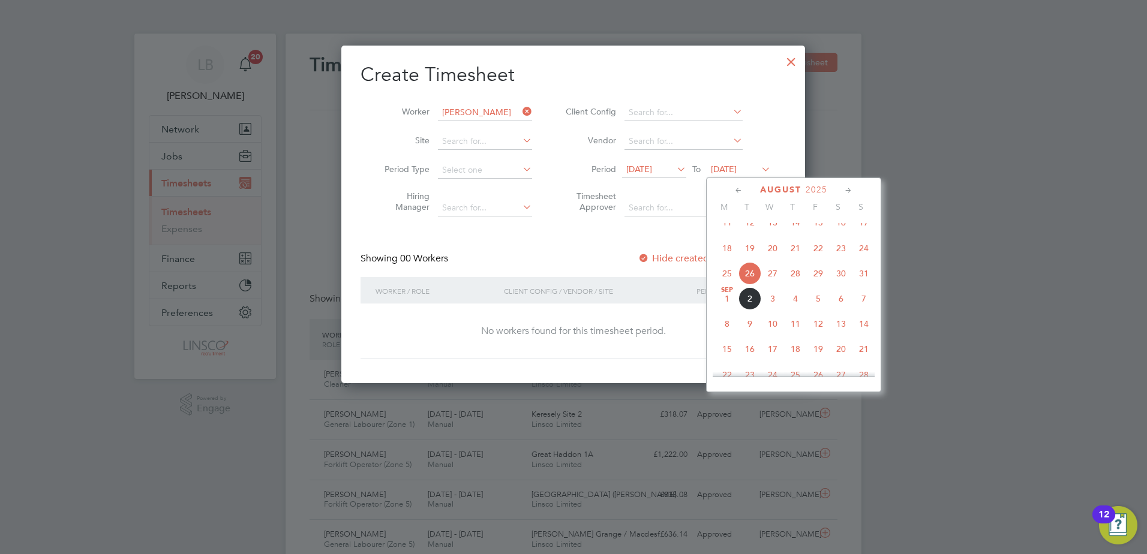
click at [864, 280] on span "31" at bounding box center [863, 273] width 23 height 23
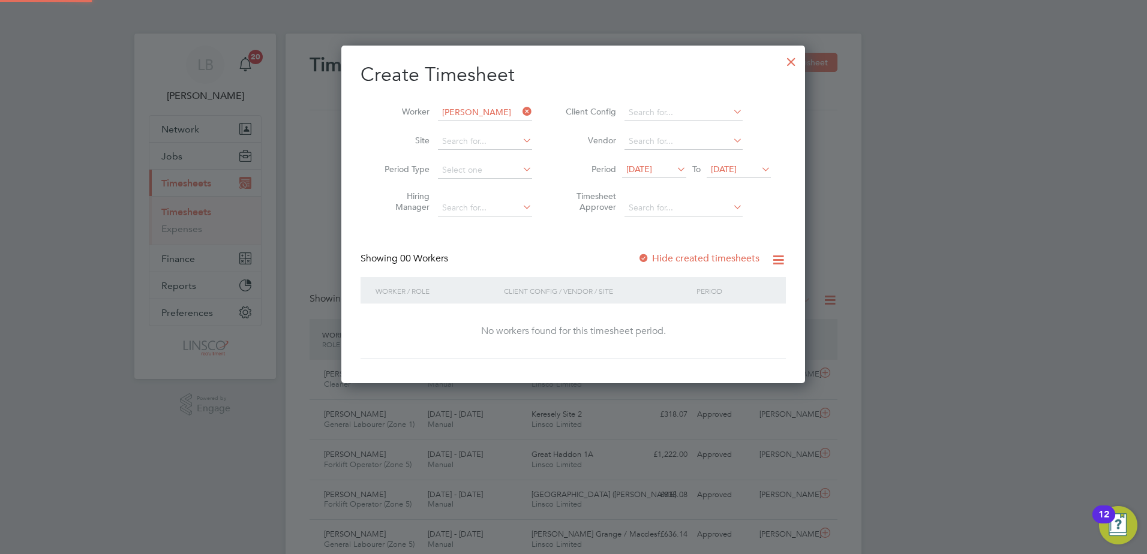
click at [702, 259] on label "Hide created timesheets" at bounding box center [699, 259] width 122 height 12
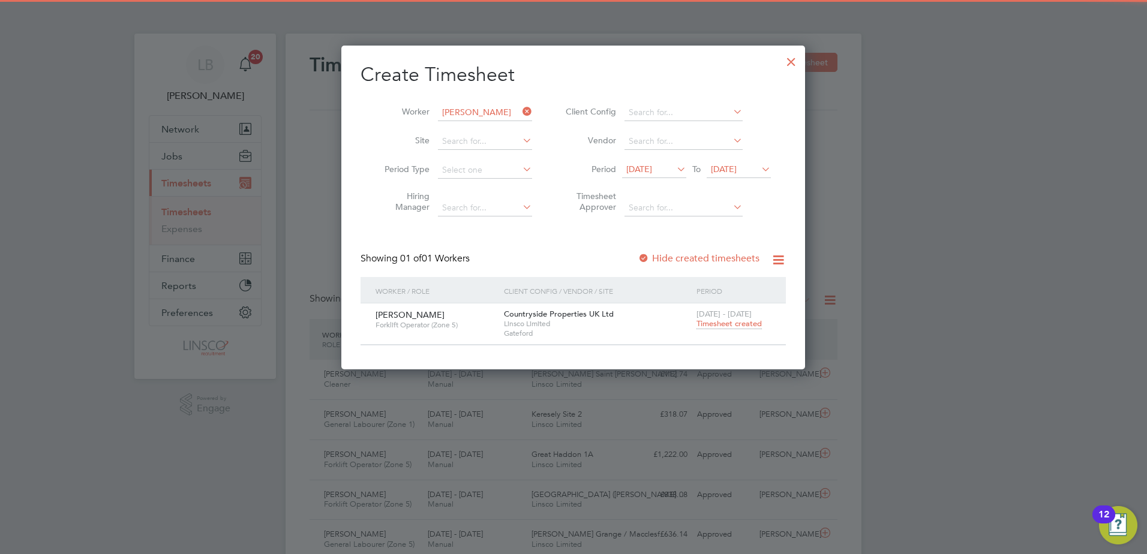
click at [738, 320] on span "Timesheet created" at bounding box center [728, 323] width 65 height 11
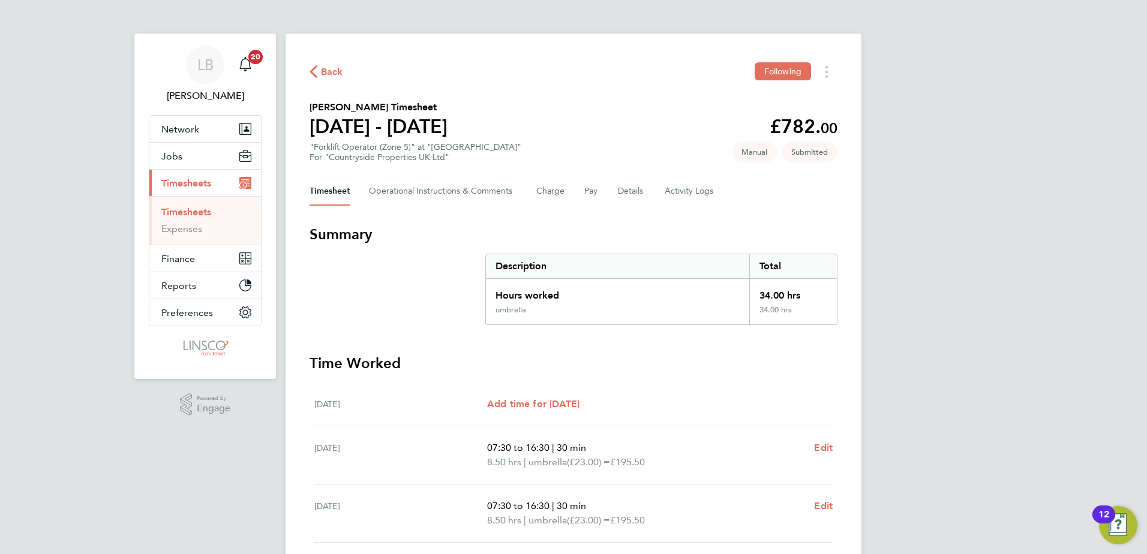
click at [314, 70] on icon "button" at bounding box center [313, 71] width 8 height 13
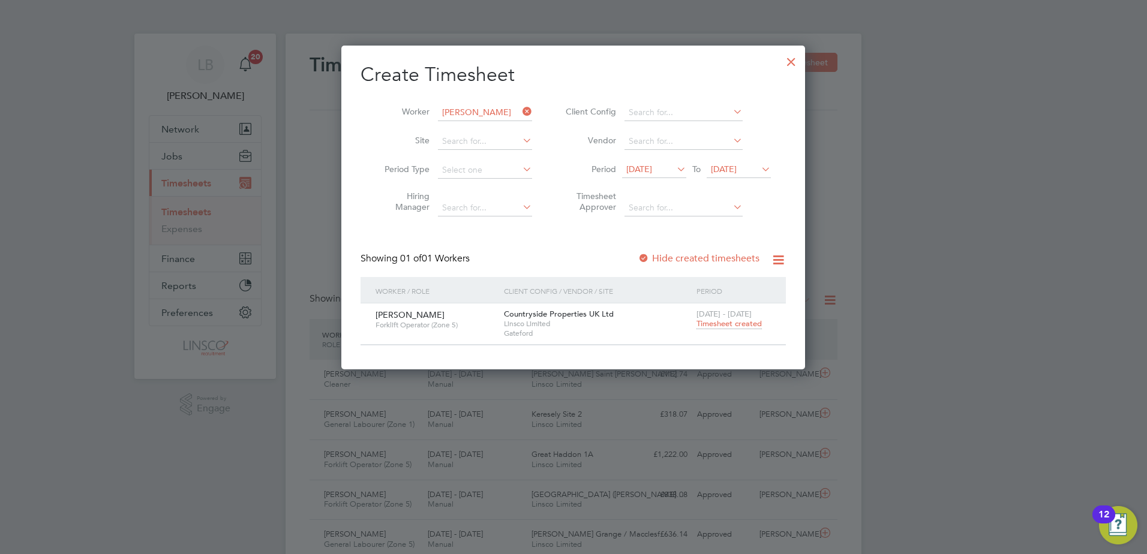
click at [520, 111] on icon at bounding box center [520, 111] width 0 height 17
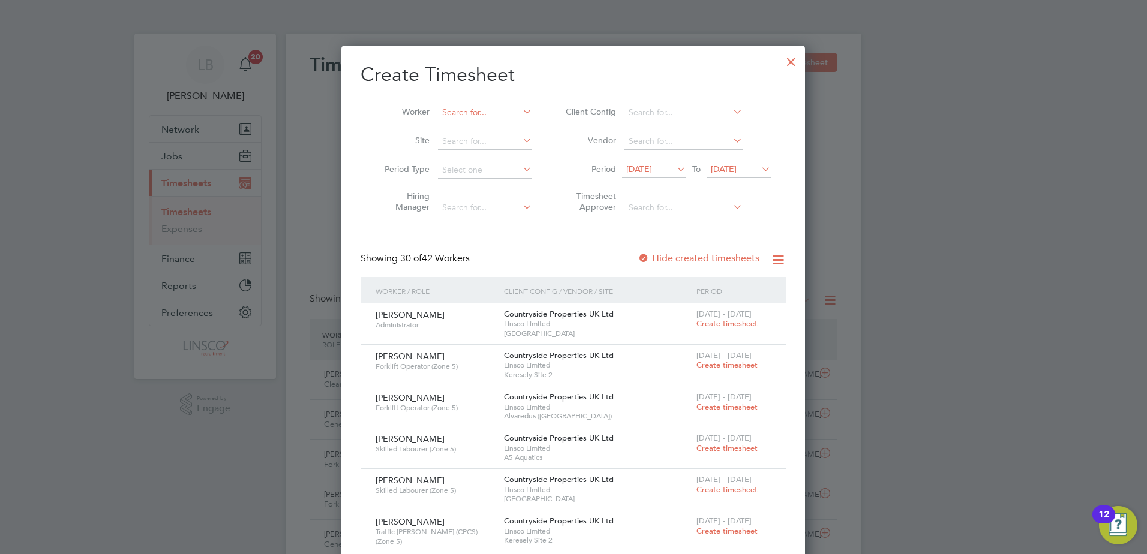
click at [477, 109] on input at bounding box center [485, 112] width 94 height 17
type input "tamas"
click at [468, 110] on input at bounding box center [485, 112] width 94 height 17
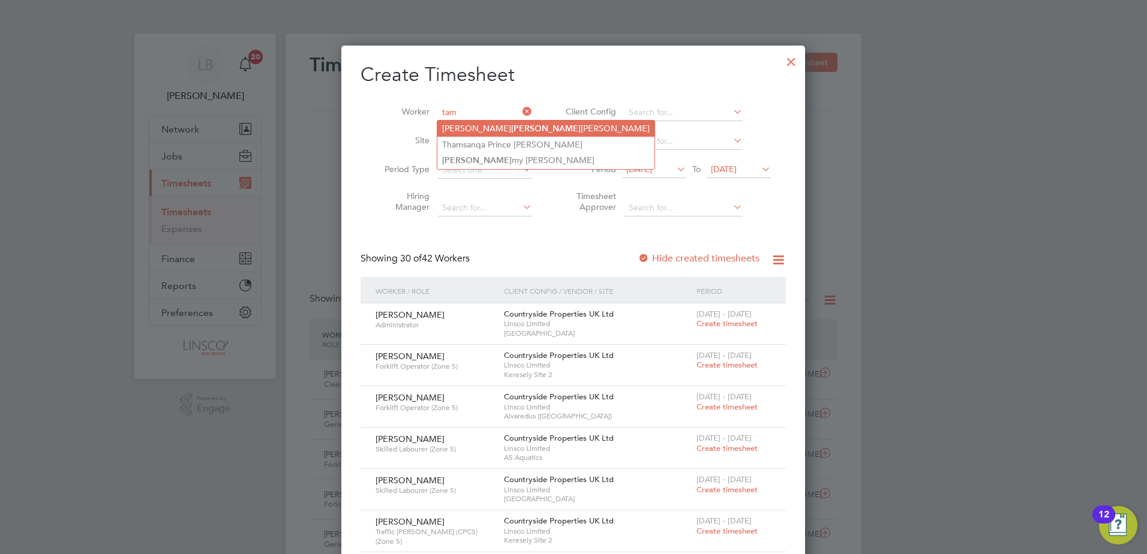
click at [501, 133] on li "[PERSON_NAME]" at bounding box center [545, 129] width 217 height 16
type input "[PERSON_NAME]"
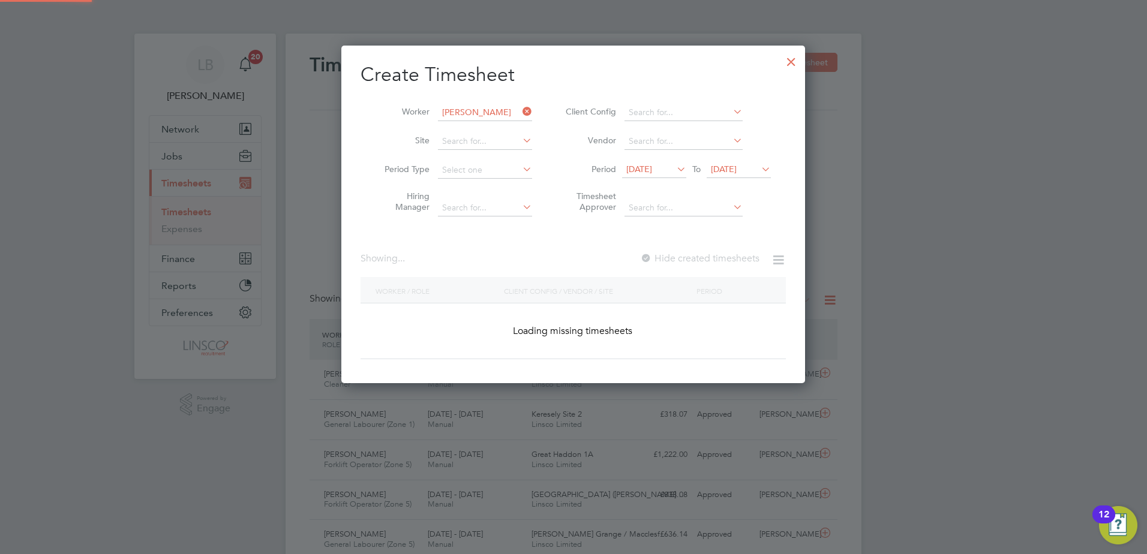
scroll to position [338, 464]
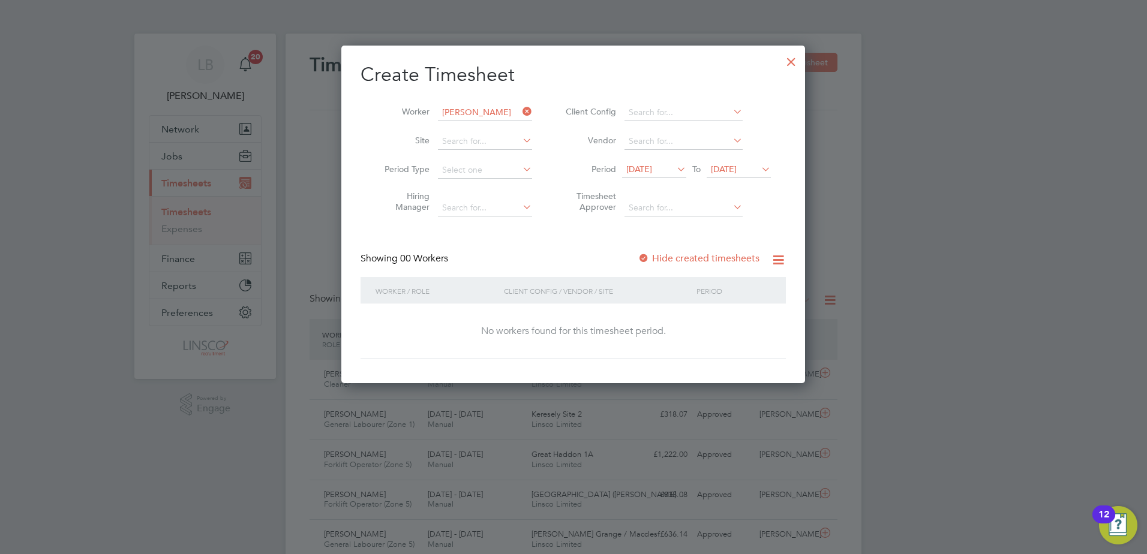
click at [717, 269] on div "Showing 00 Workers Hide created timesheets" at bounding box center [572, 265] width 425 height 25
click at [719, 260] on label "Hide created timesheets" at bounding box center [699, 259] width 122 height 12
click at [520, 116] on icon at bounding box center [520, 111] width 0 height 17
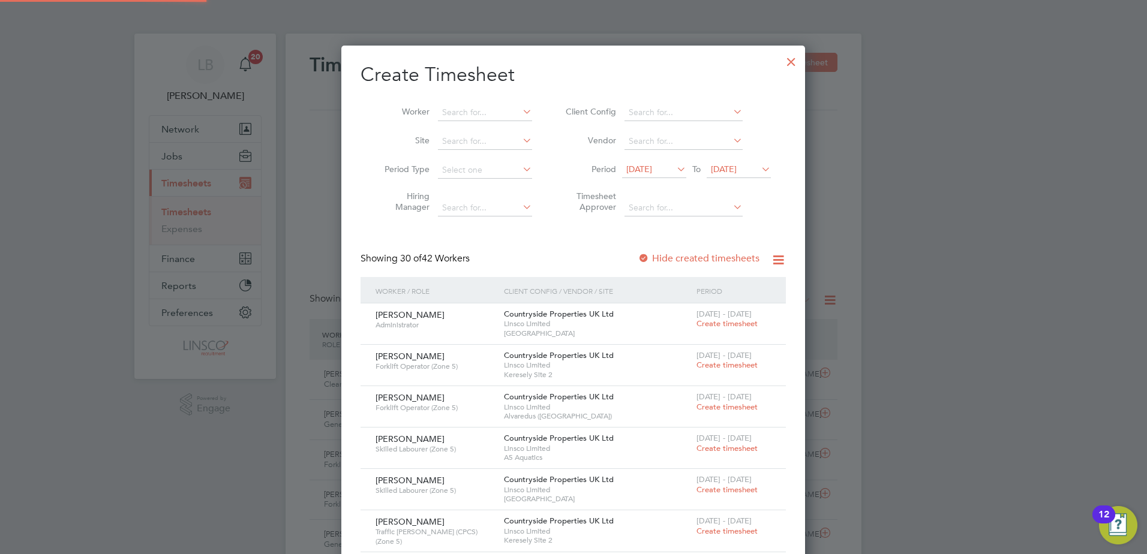
scroll to position [1561, 464]
click at [785, 67] on div at bounding box center [791, 59] width 22 height 22
